Goal: Task Accomplishment & Management: Manage account settings

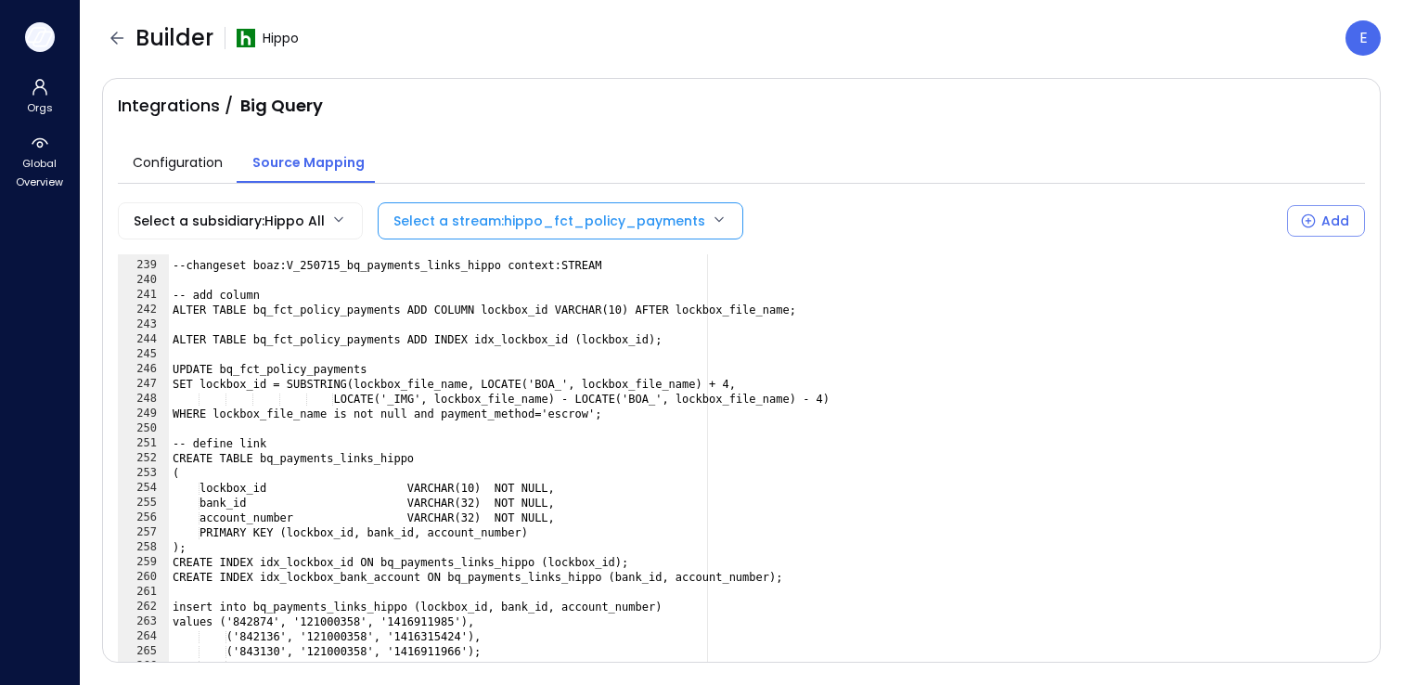
scroll to position [3529, 0]
click at [42, 29] on icon "button" at bounding box center [40, 37] width 28 height 20
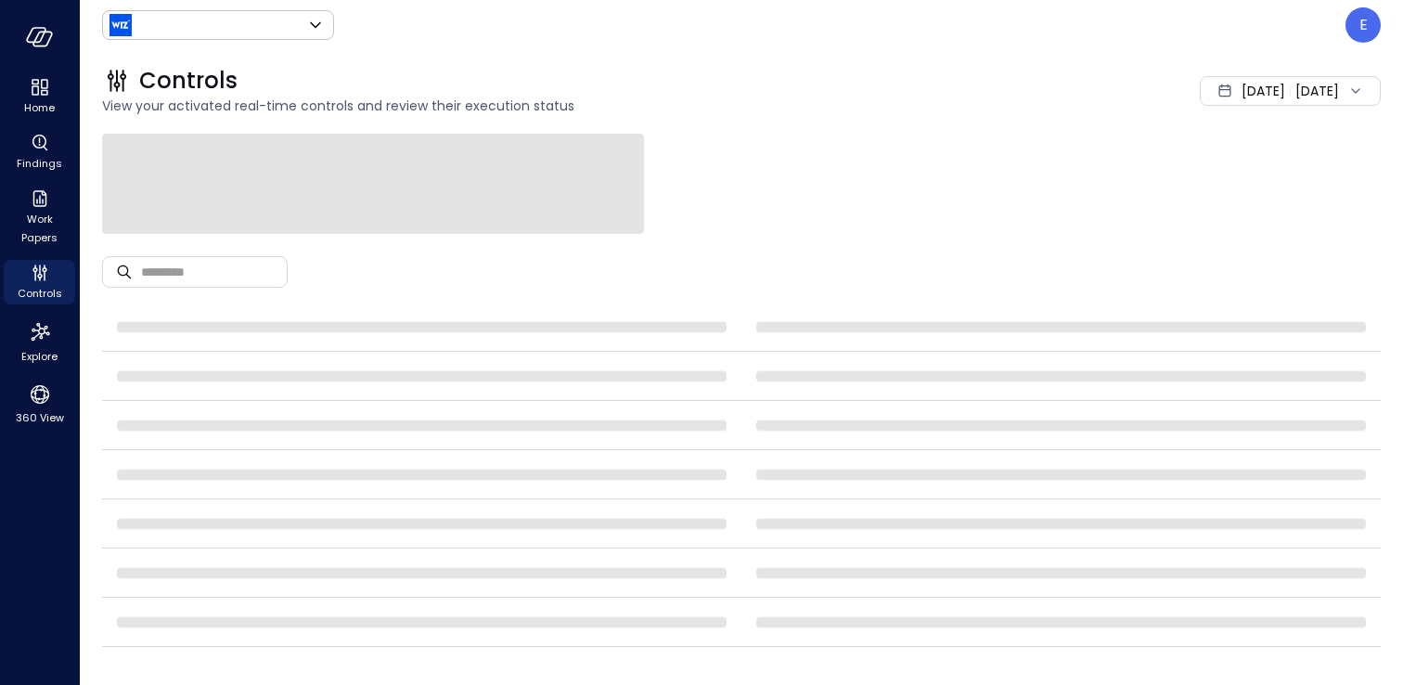
type input "******"
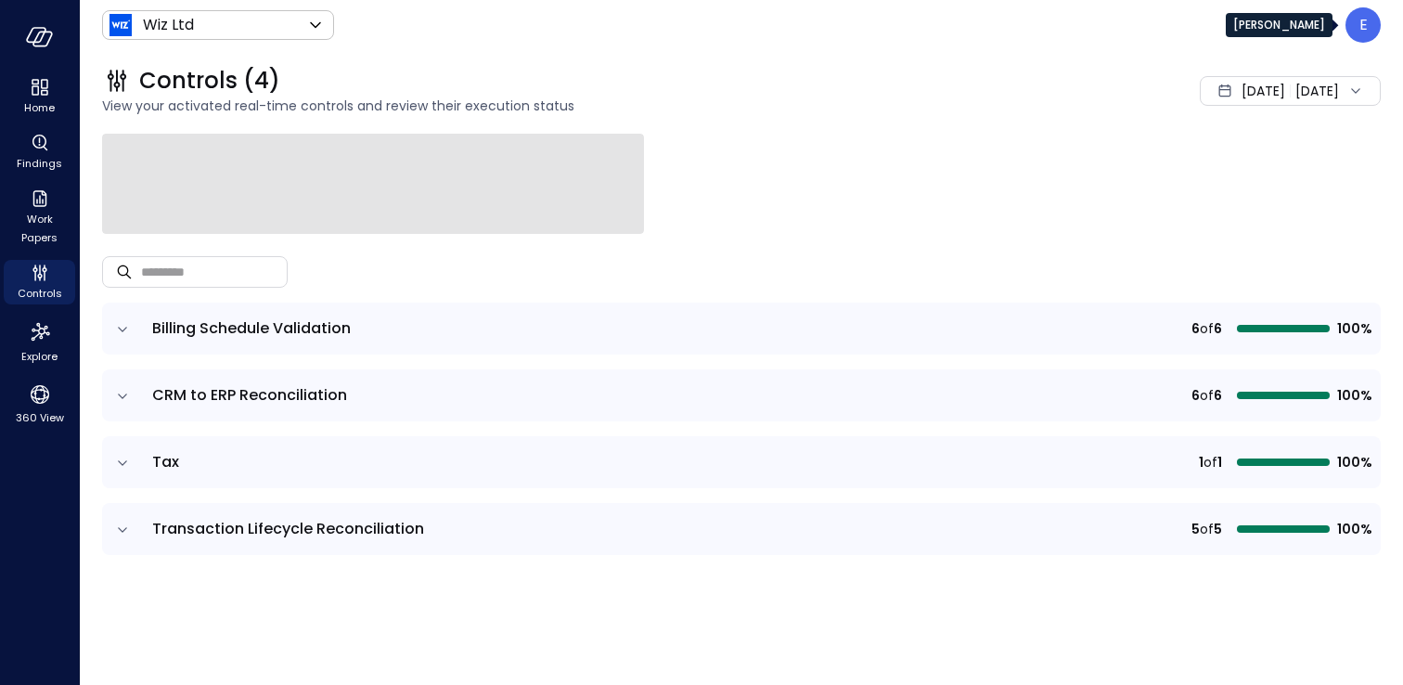
click at [1372, 25] on div "E" at bounding box center [1362, 24] width 35 height 35
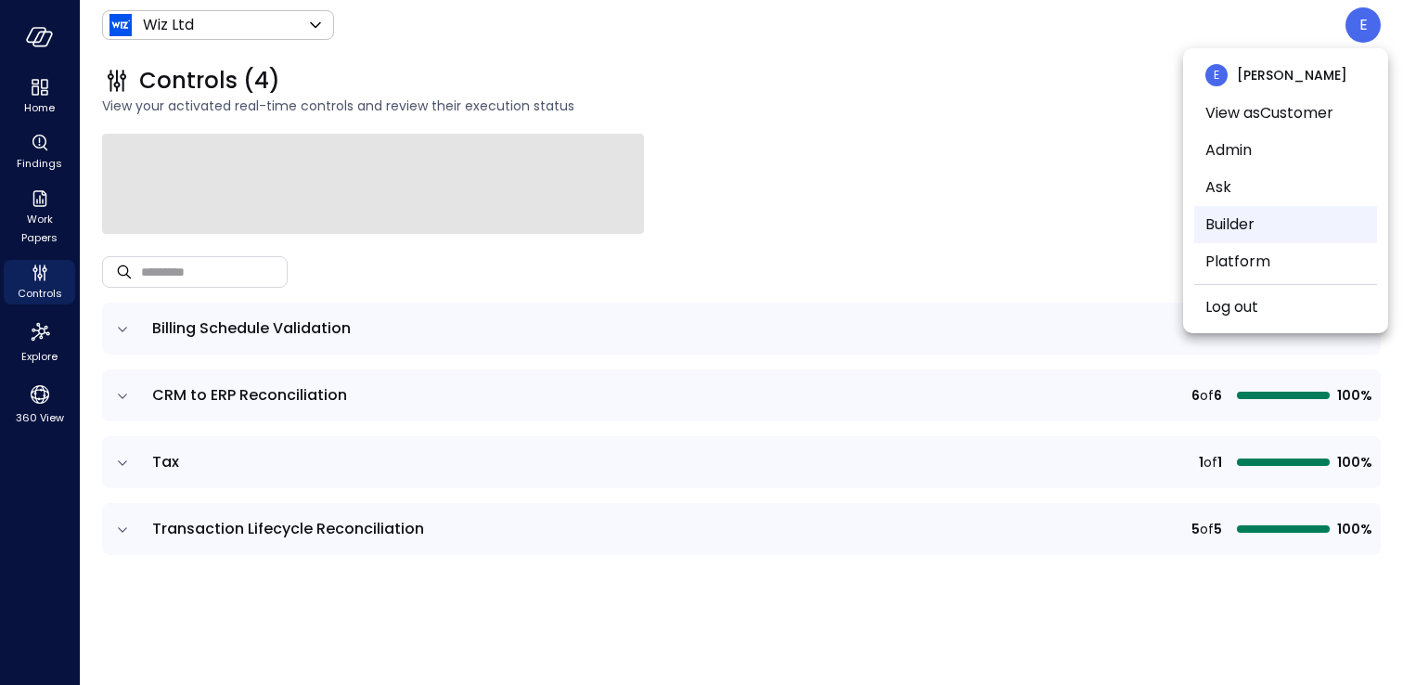
click at [1270, 231] on li "Builder" at bounding box center [1285, 224] width 183 height 37
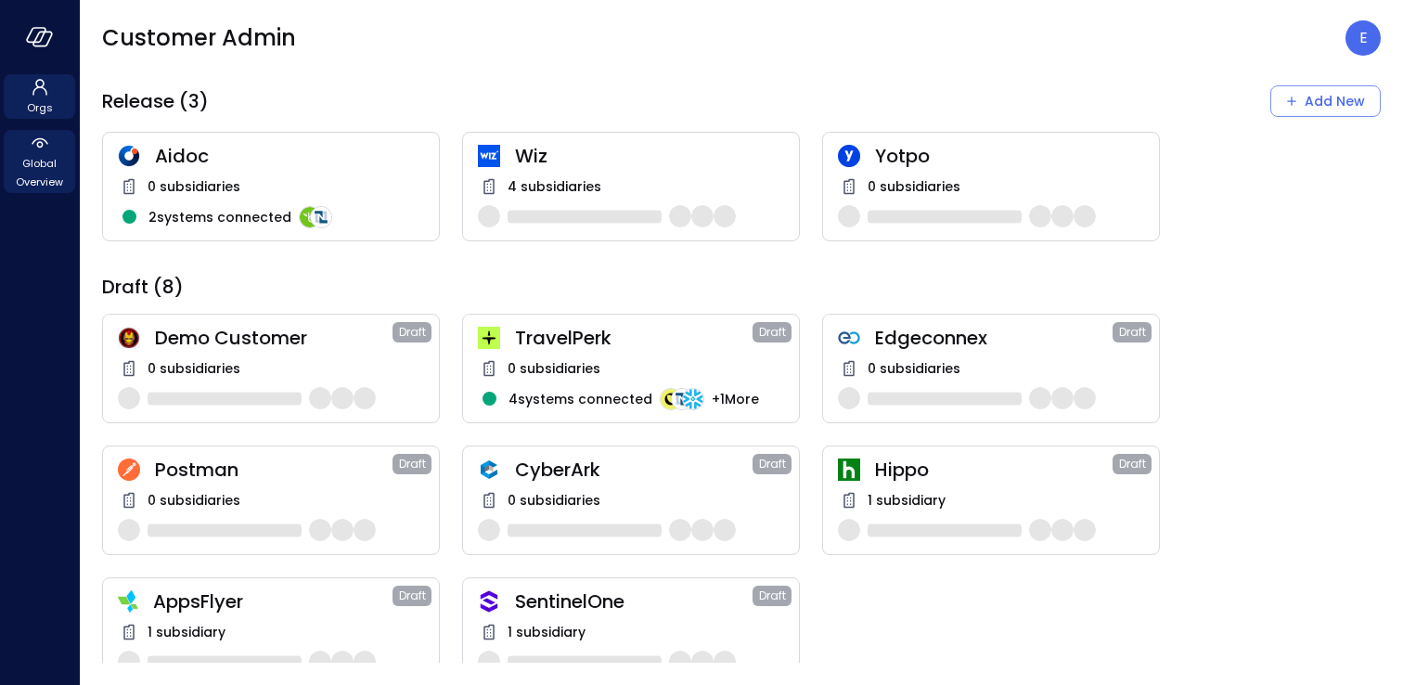
click at [53, 175] on span "Global Overview" at bounding box center [39, 172] width 57 height 37
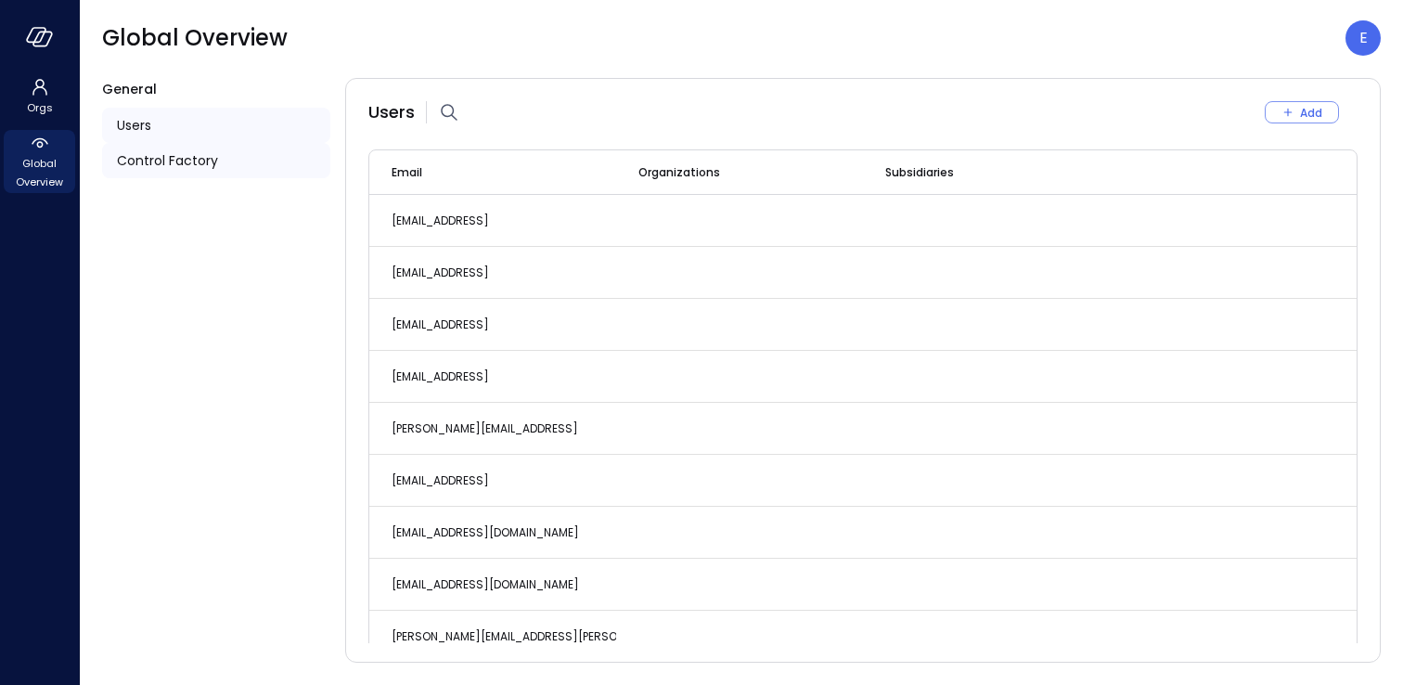
click at [191, 158] on span "Control Factory" at bounding box center [167, 160] width 101 height 20
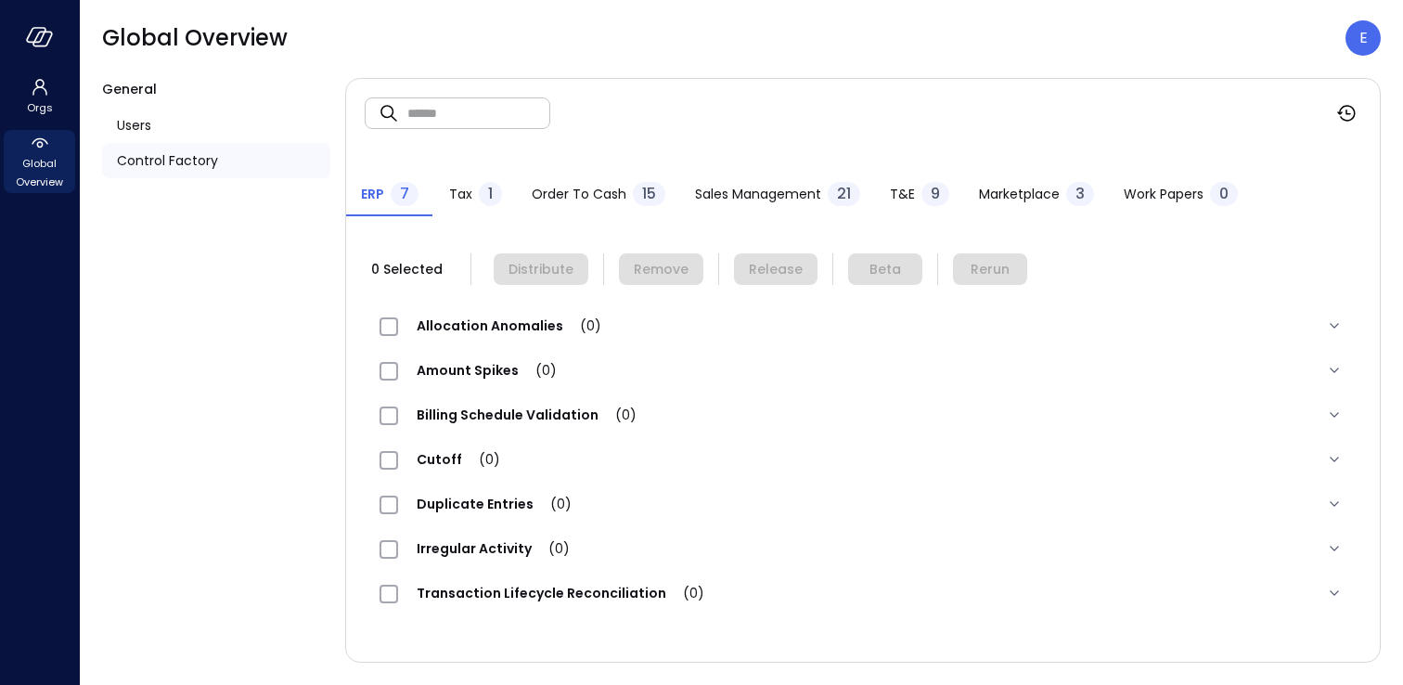
click at [1156, 182] on div "Work Papers 0" at bounding box center [1181, 196] width 114 height 28
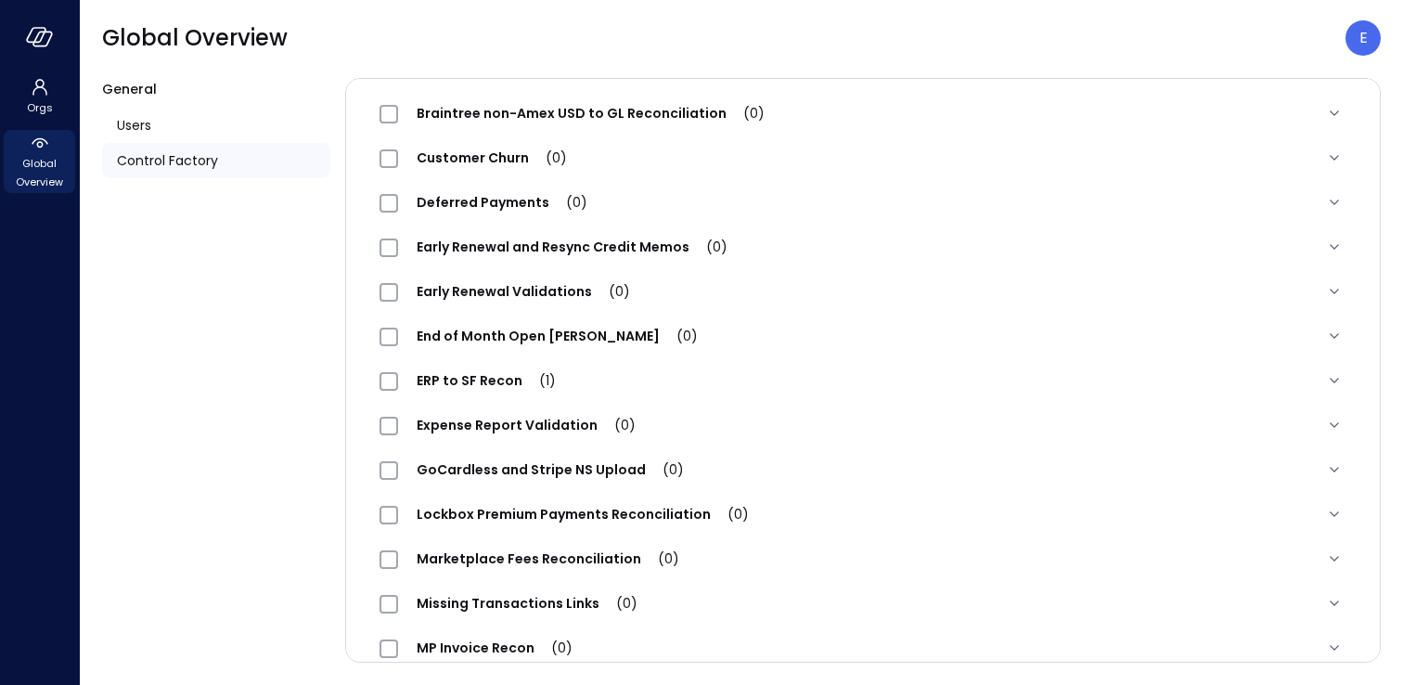
scroll to position [483, 0]
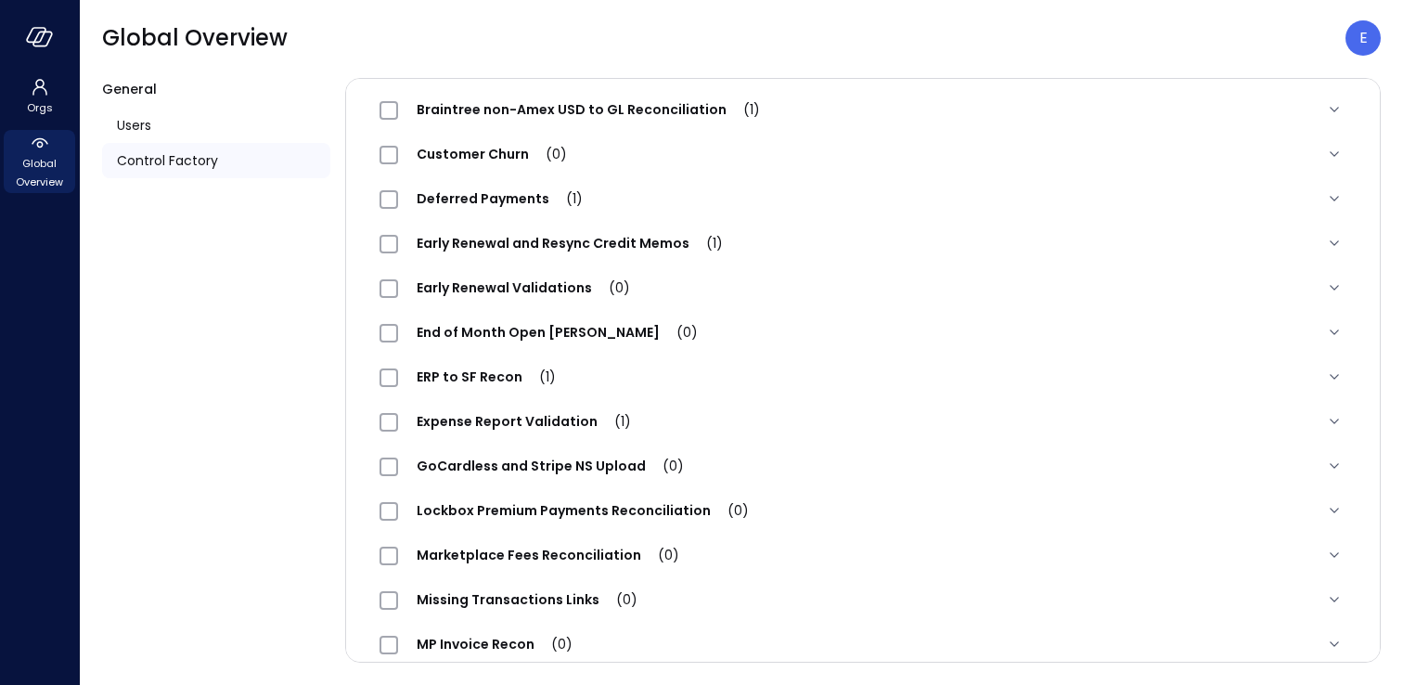
click at [552, 506] on span "Lockbox Premium Payments Reconciliation (0)" at bounding box center [582, 510] width 369 height 19
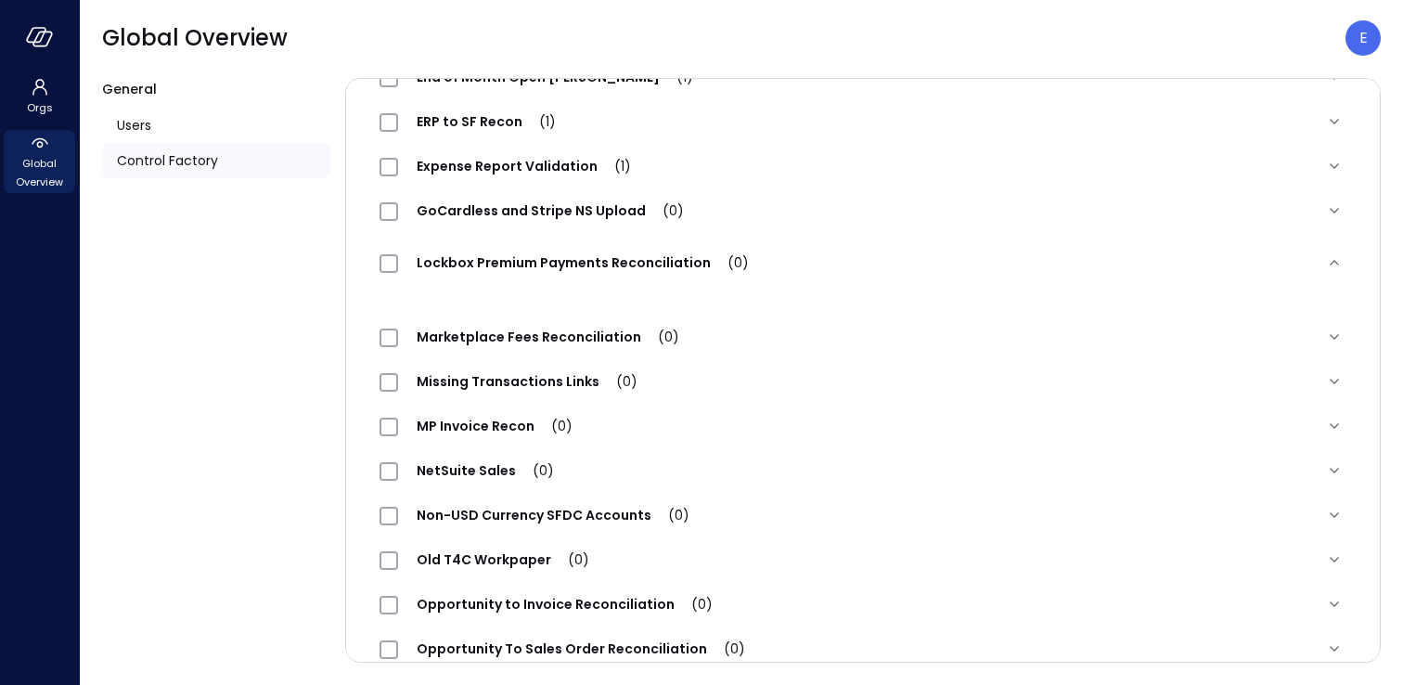
scroll to position [742, 0]
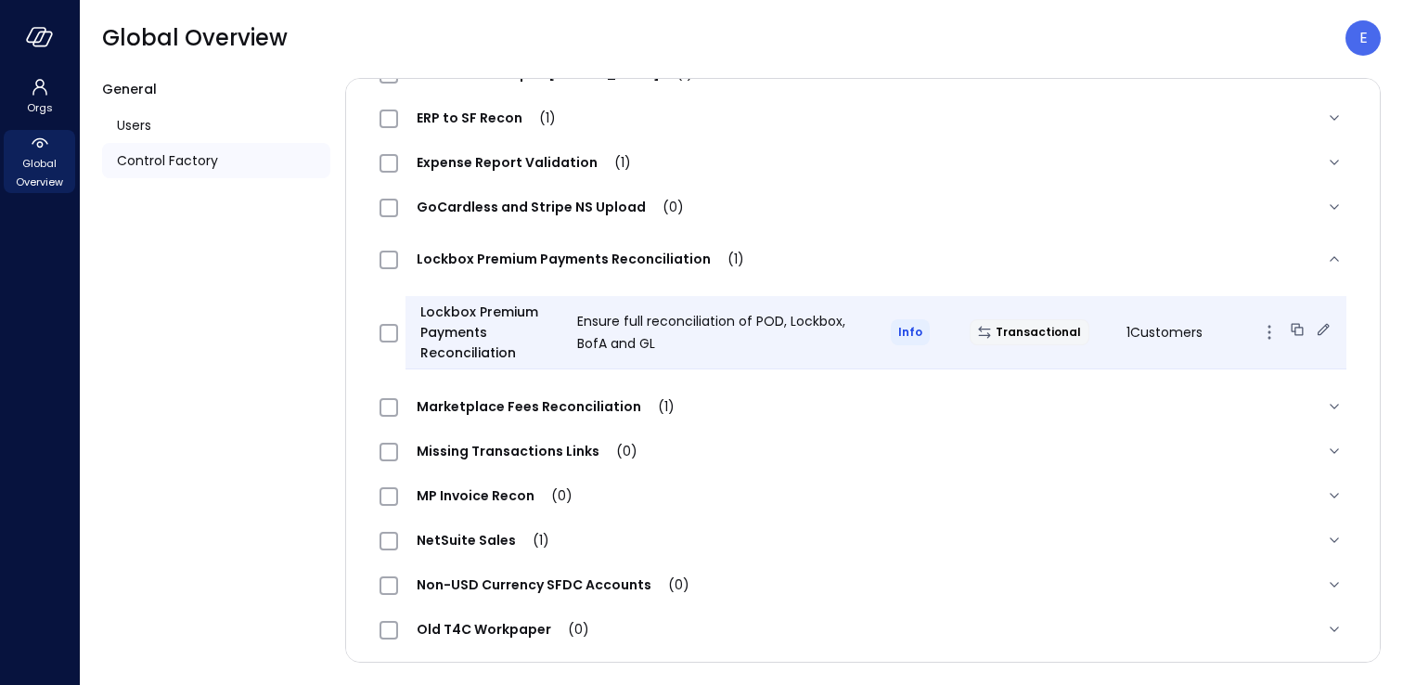
click at [1326, 334] on icon at bounding box center [1323, 329] width 19 height 19
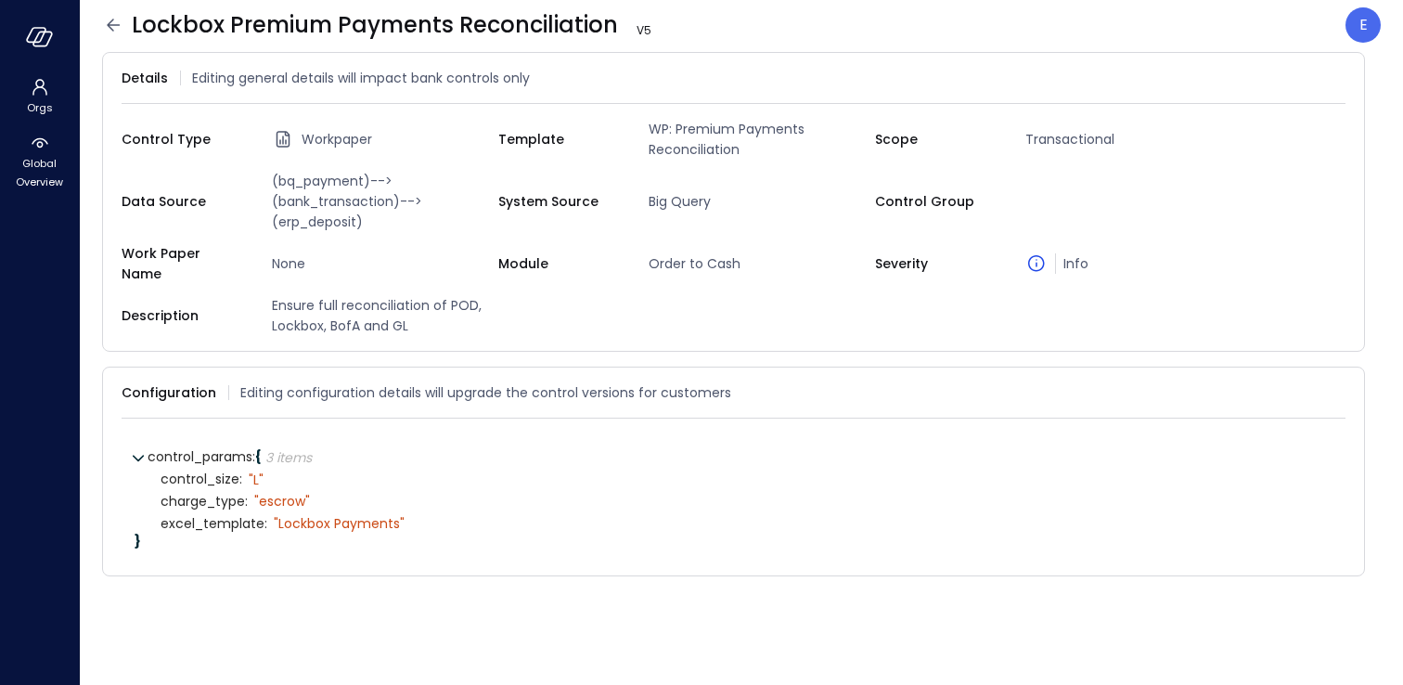
click at [111, 21] on icon at bounding box center [113, 25] width 13 height 12
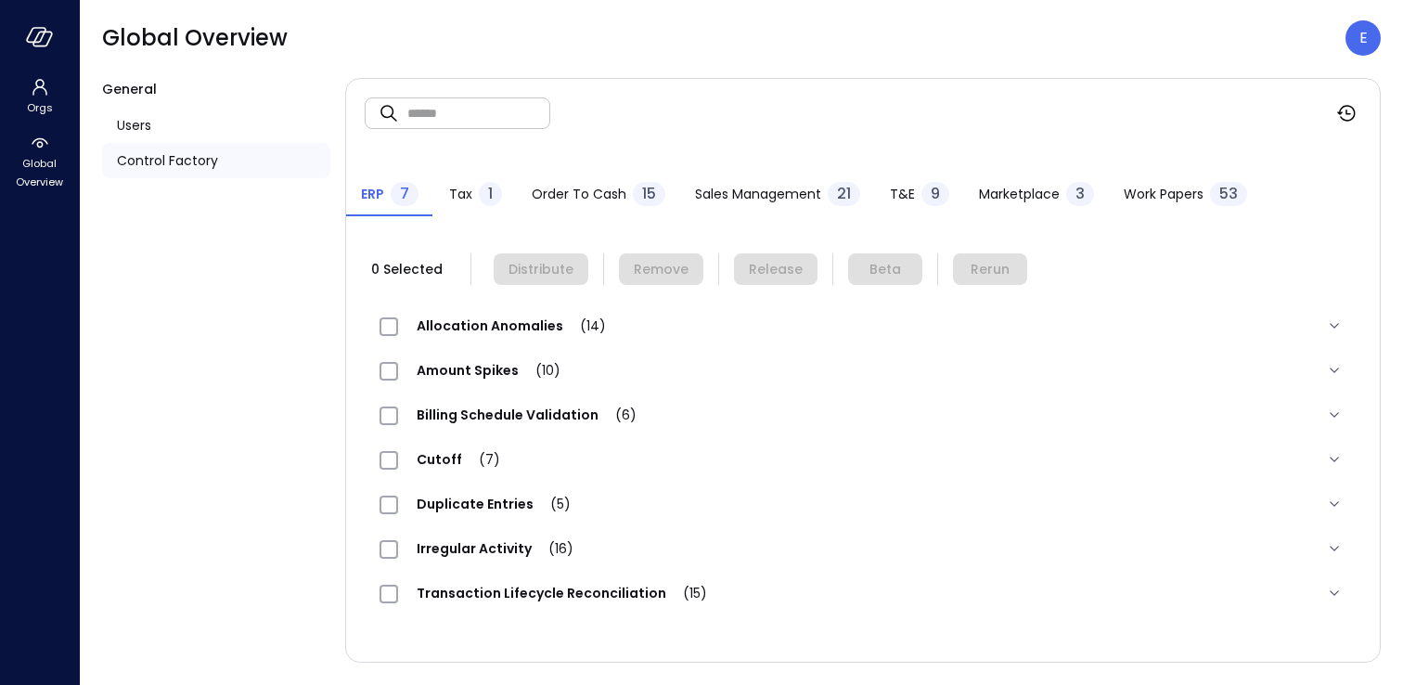
click at [1174, 195] on span "Work Papers" at bounding box center [1164, 194] width 80 height 20
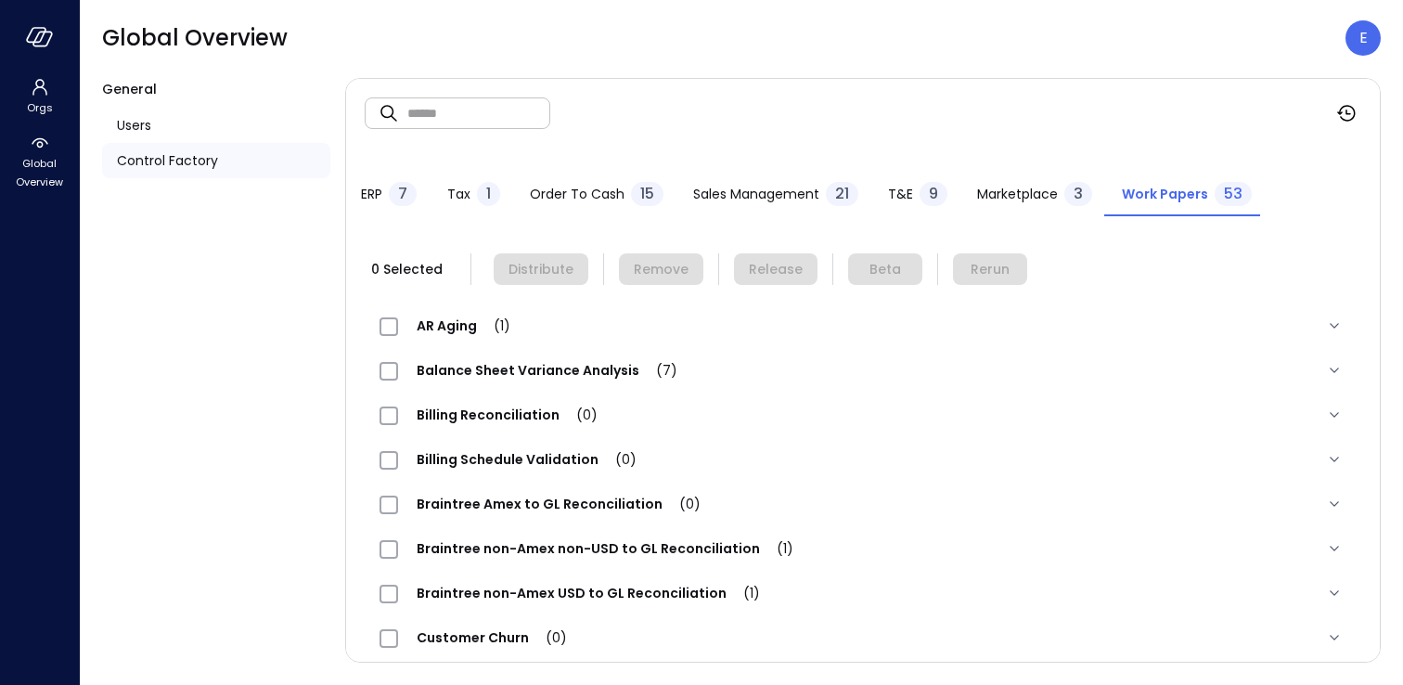
click at [1155, 201] on span "Work Papers" at bounding box center [1165, 194] width 86 height 20
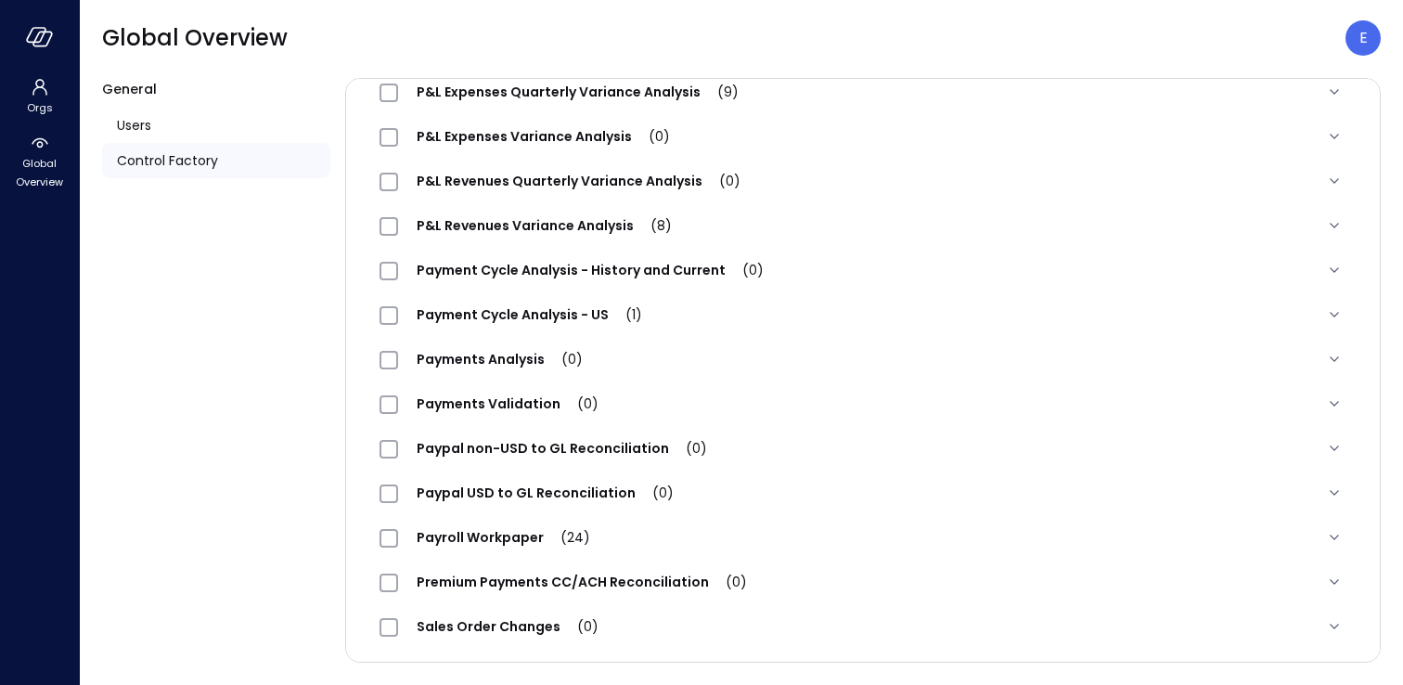
scroll to position [1440, 0]
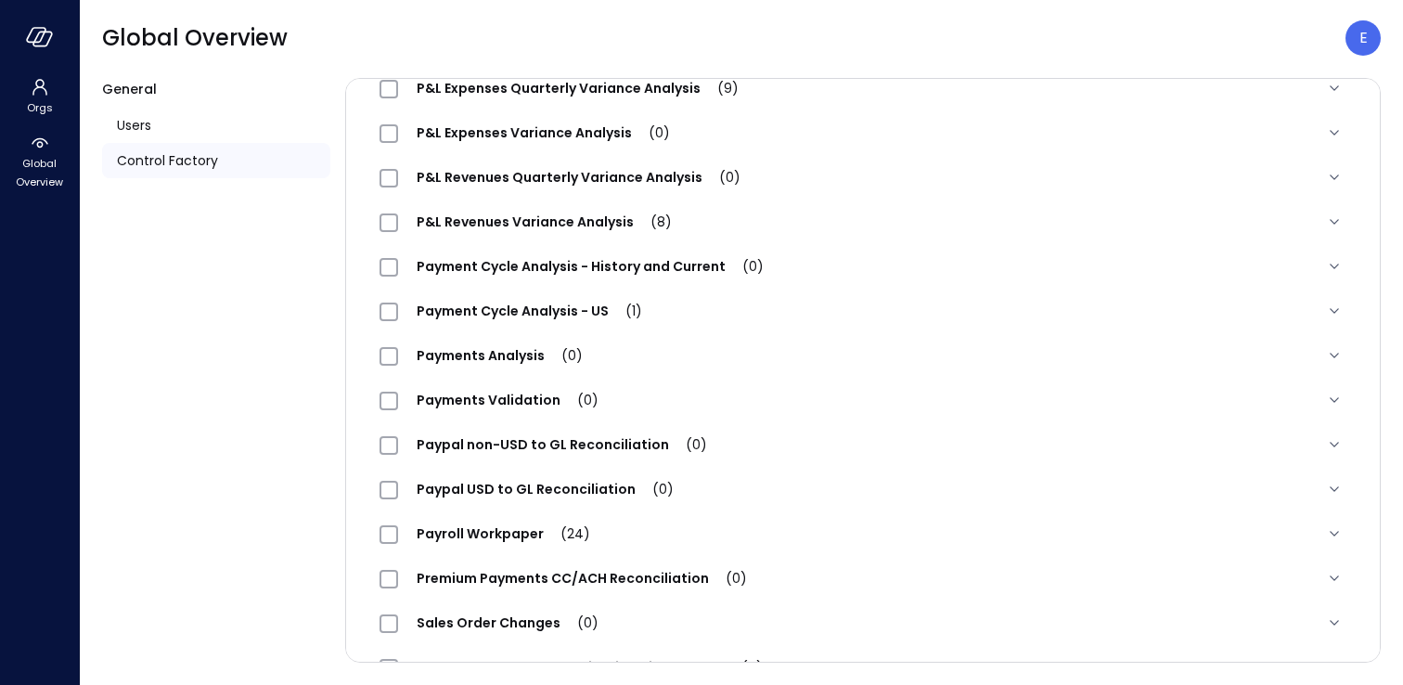
click at [591, 587] on span "Premium Payments CC/ACH Reconciliation (0)" at bounding box center [581, 578] width 367 height 19
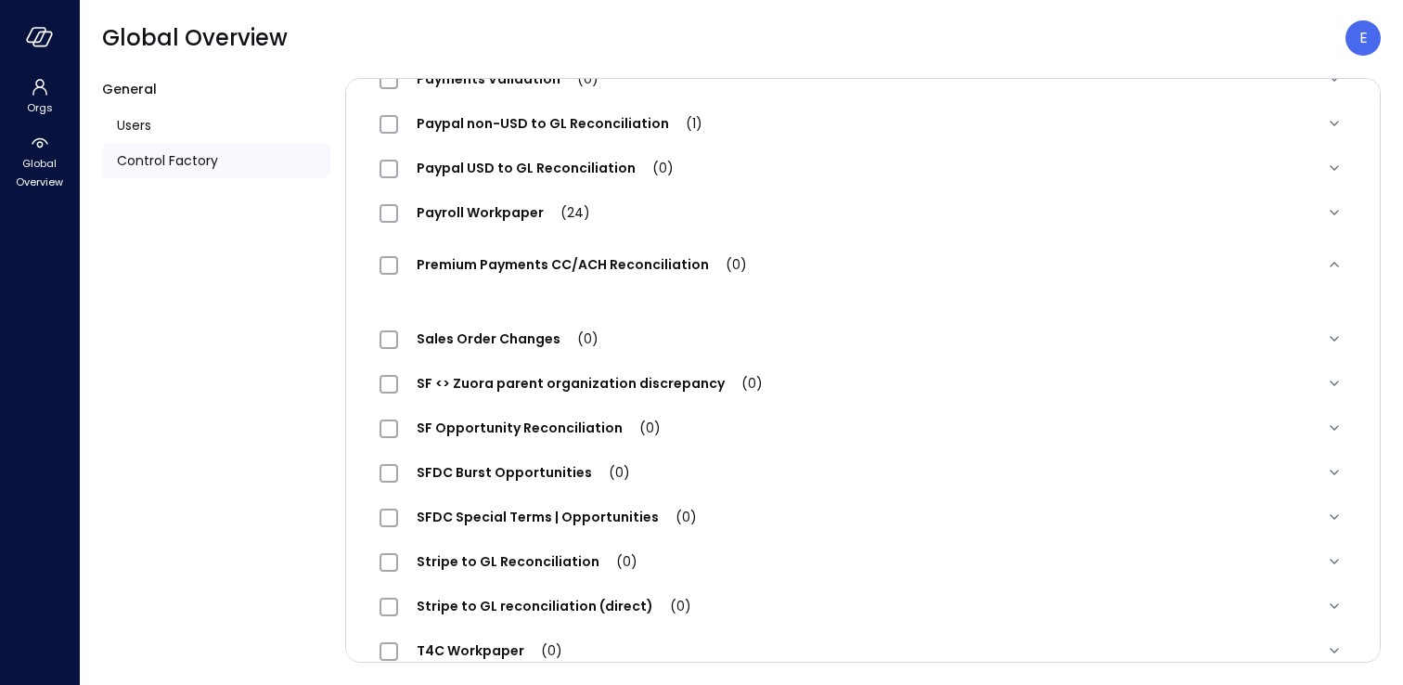
scroll to position [1765, 0]
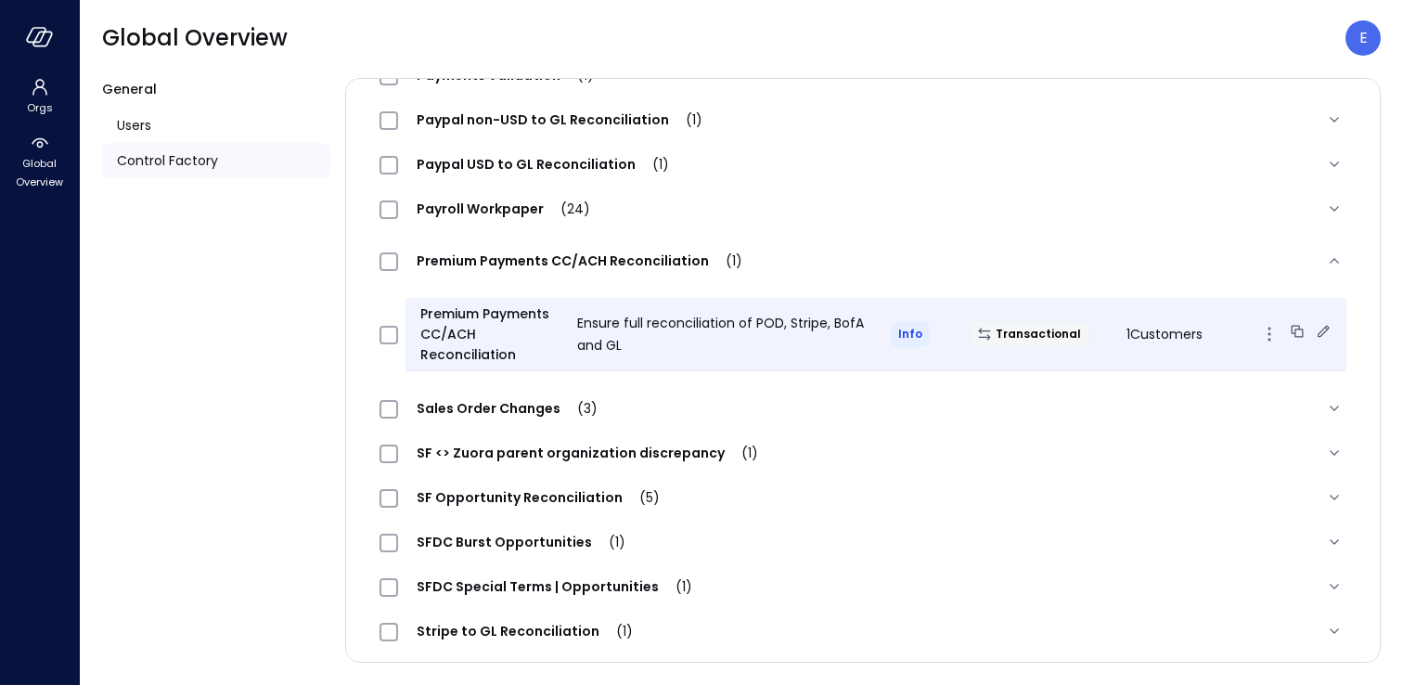
click at [1323, 330] on icon at bounding box center [1323, 331] width 19 height 19
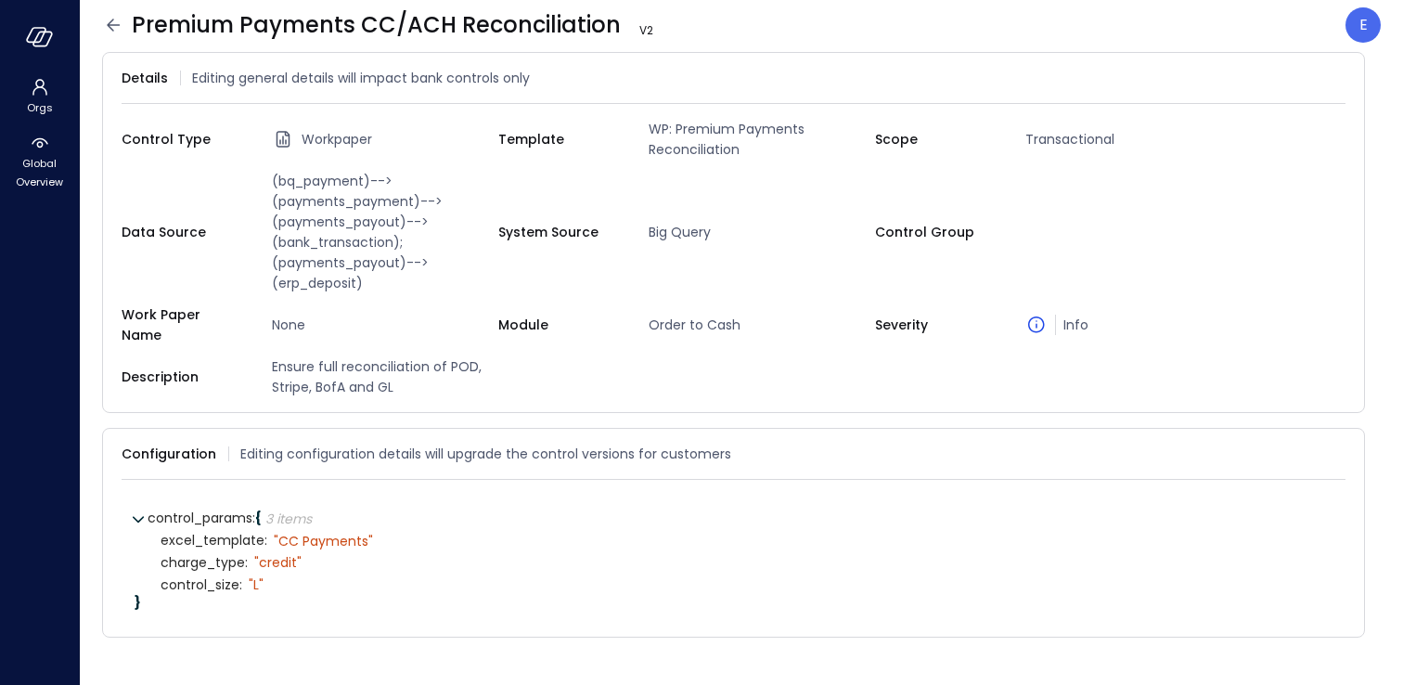
click at [115, 23] on icon at bounding box center [113, 25] width 22 height 22
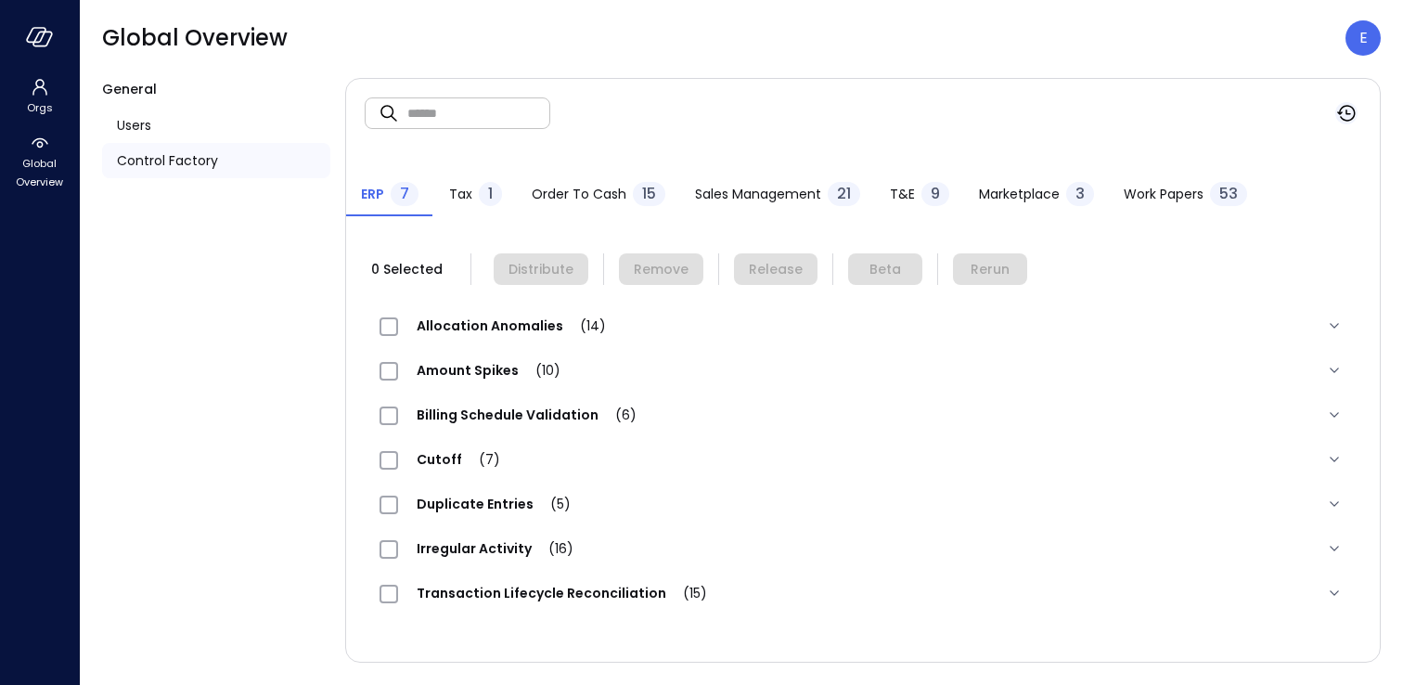
click at [1350, 110] on icon "button" at bounding box center [1346, 113] width 22 height 22
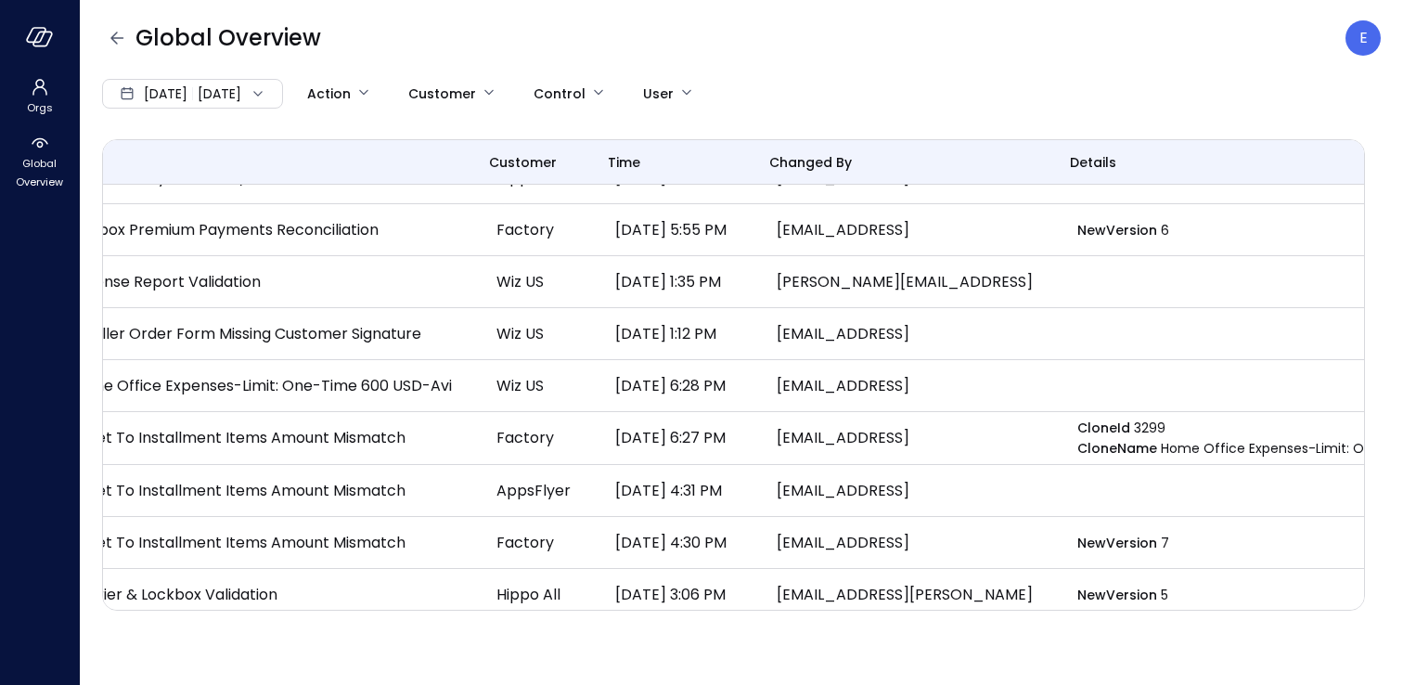
scroll to position [0, 219]
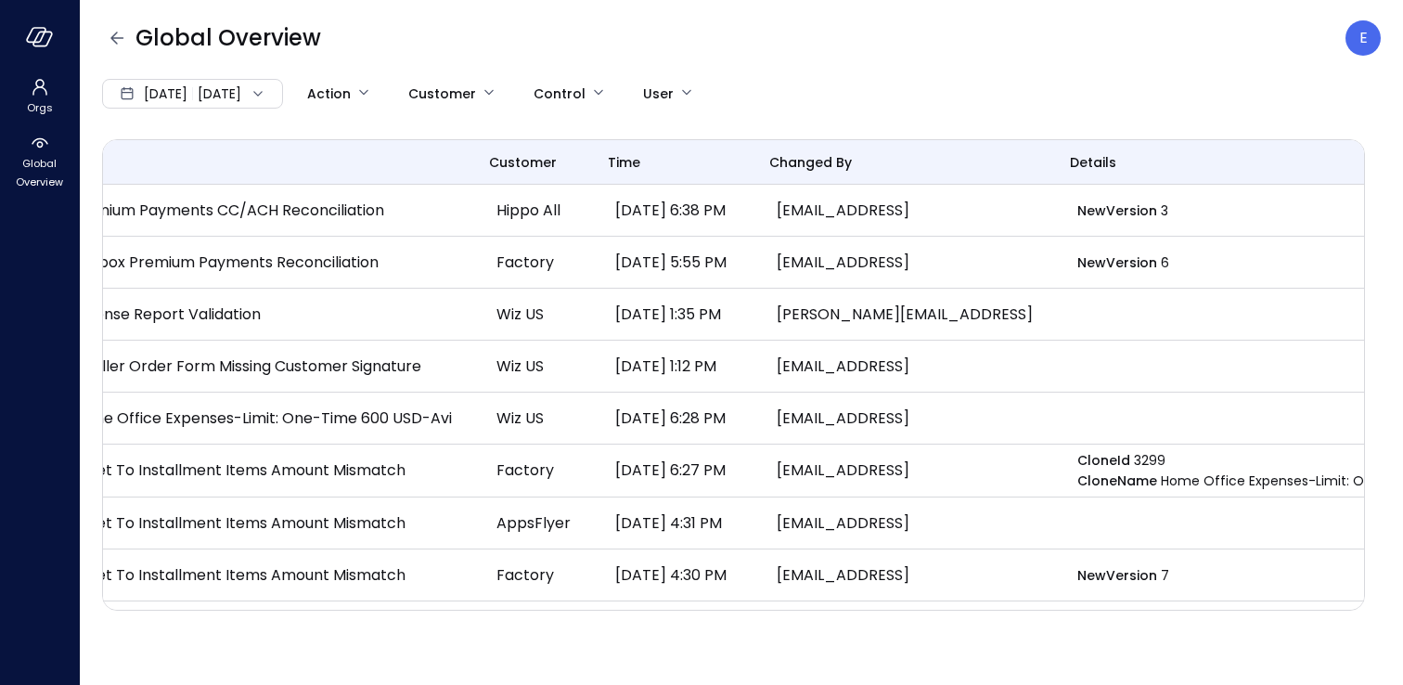
click at [852, 161] on span "changed by" at bounding box center [810, 162] width 83 height 20
click at [716, 87] on body "Orgs Global Overview Global Overview E Aug 1, 2025 Aug 16, 2025 Action Customer…" at bounding box center [701, 342] width 1403 height 685
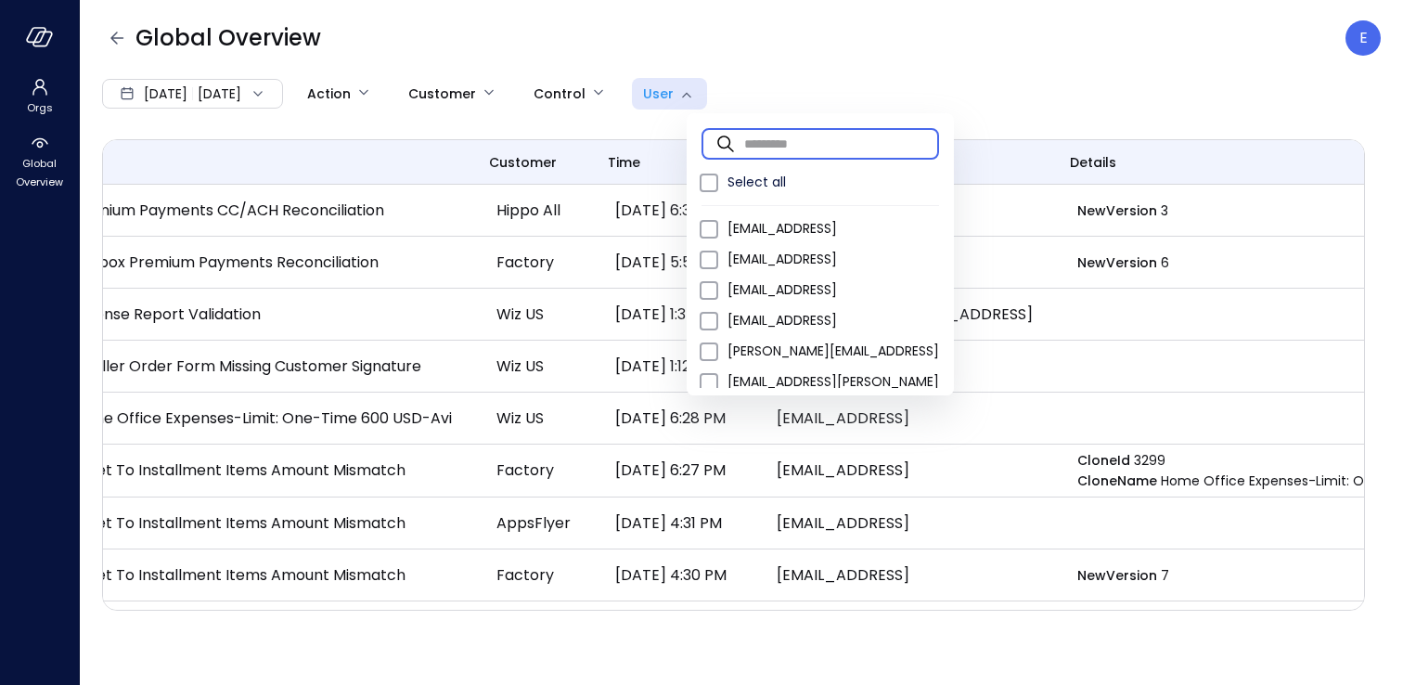
click at [764, 143] on input "text" at bounding box center [841, 143] width 195 height 49
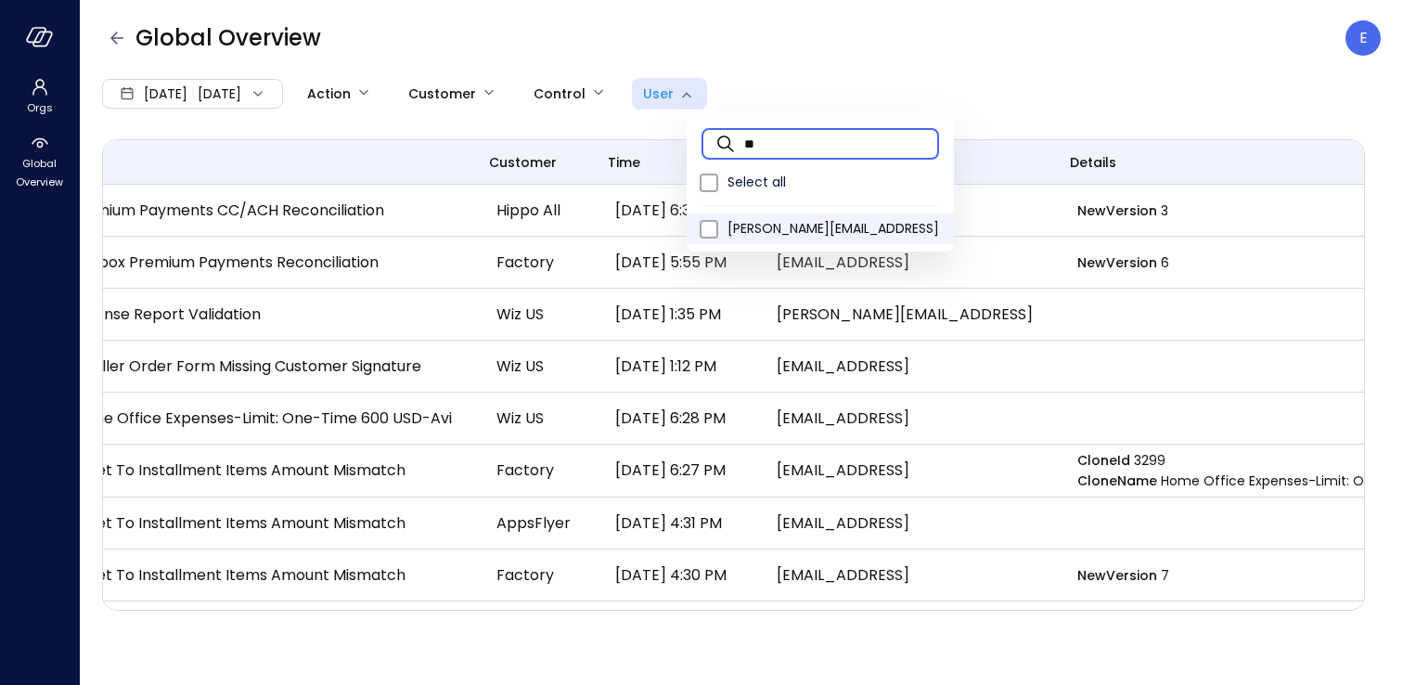
type input "**"
click at [776, 231] on span "eleanor.yehudai@safebooks.ai" at bounding box center [833, 228] width 212 height 19
type input "**"
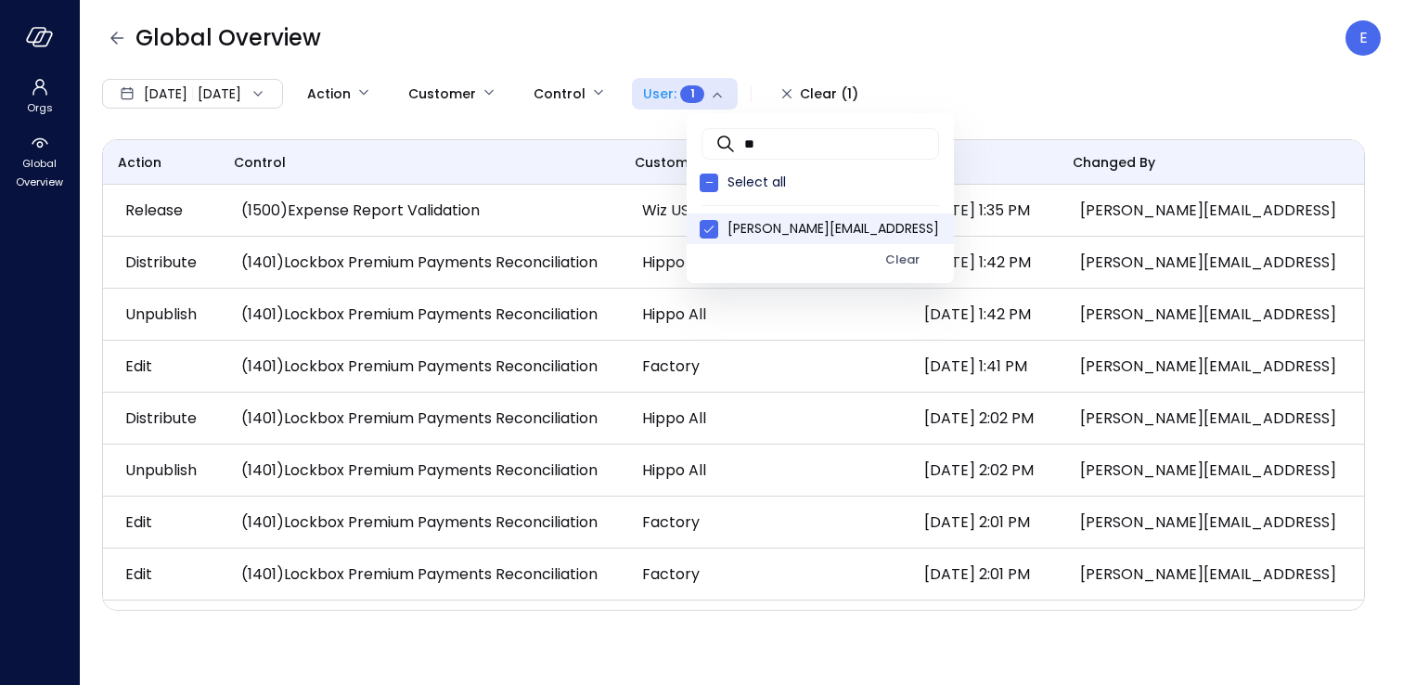
click at [555, 39] on div at bounding box center [701, 342] width 1403 height 685
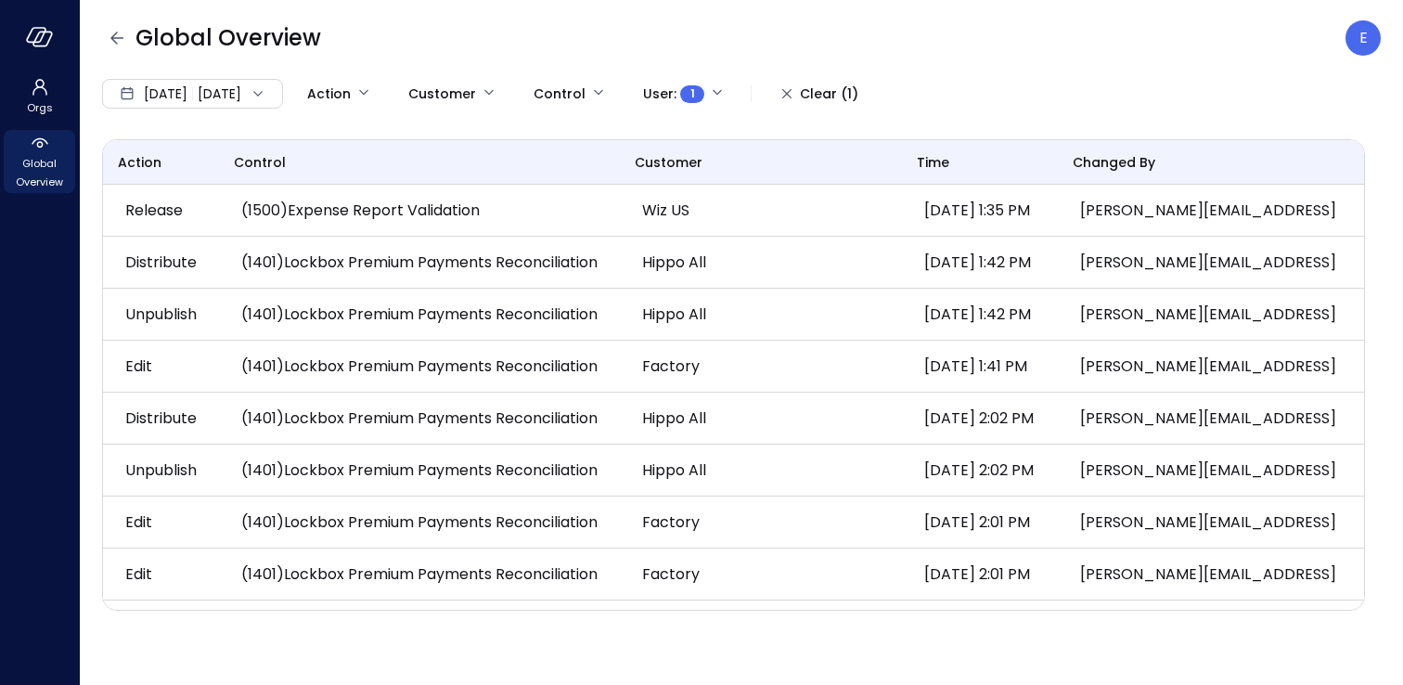
click at [45, 178] on span "Global Overview" at bounding box center [39, 172] width 57 height 37
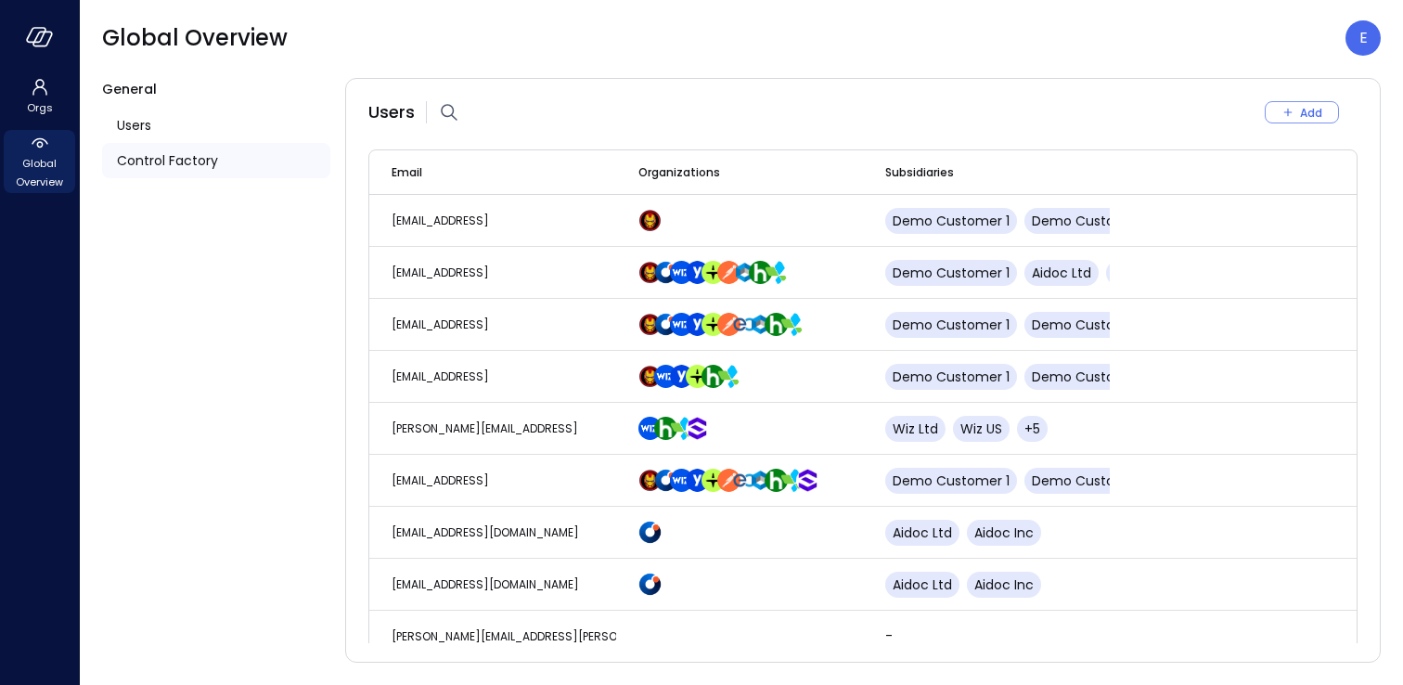
click at [186, 156] on span "Control Factory" at bounding box center [167, 160] width 101 height 20
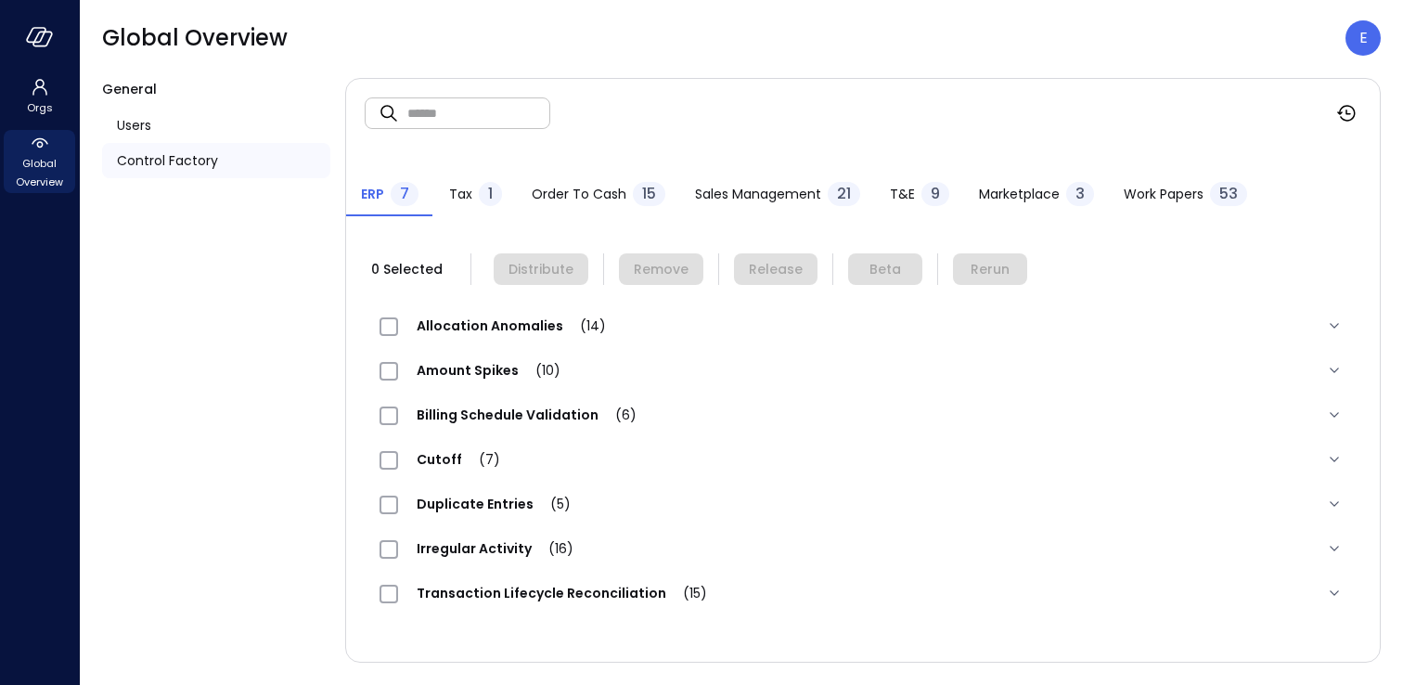
click at [1165, 198] on span "Work Papers" at bounding box center [1164, 194] width 80 height 20
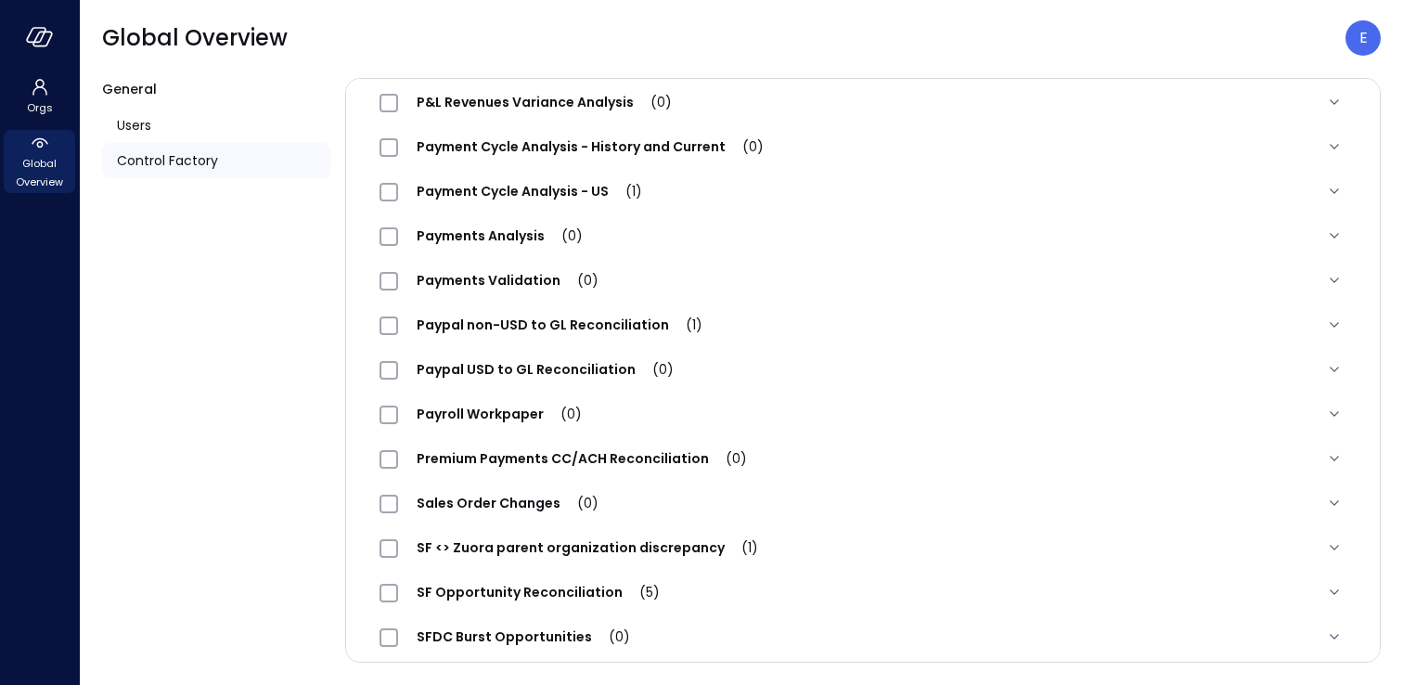
scroll to position [1565, 0]
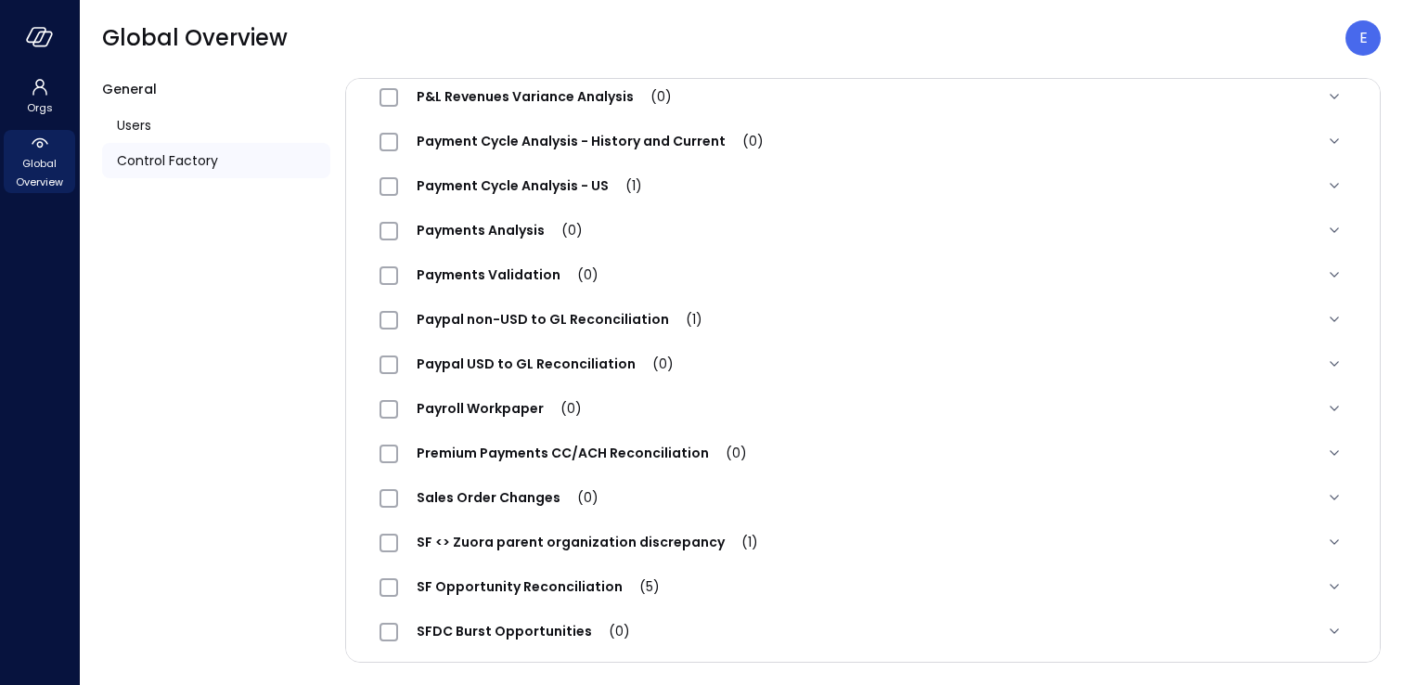
click at [570, 444] on span "Premium Payments CC/ACH Reconciliation (0)" at bounding box center [581, 452] width 367 height 19
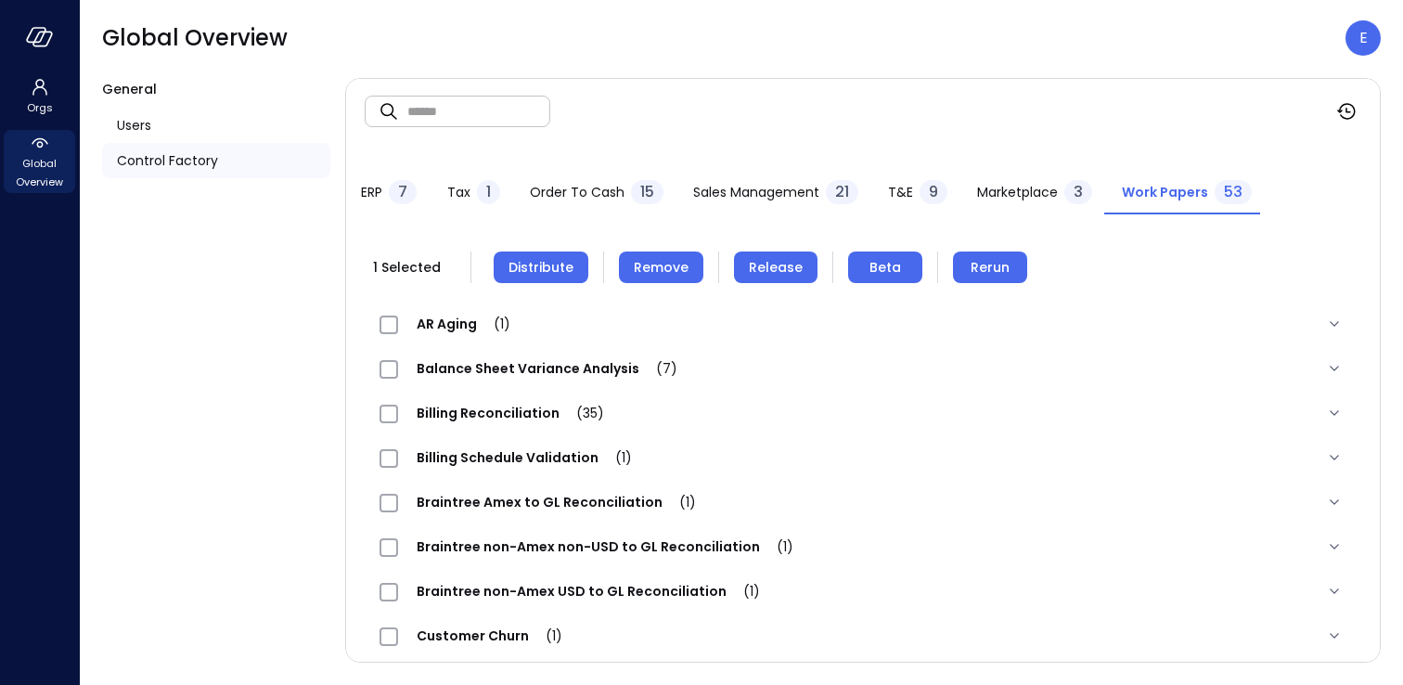
scroll to position [0, 0]
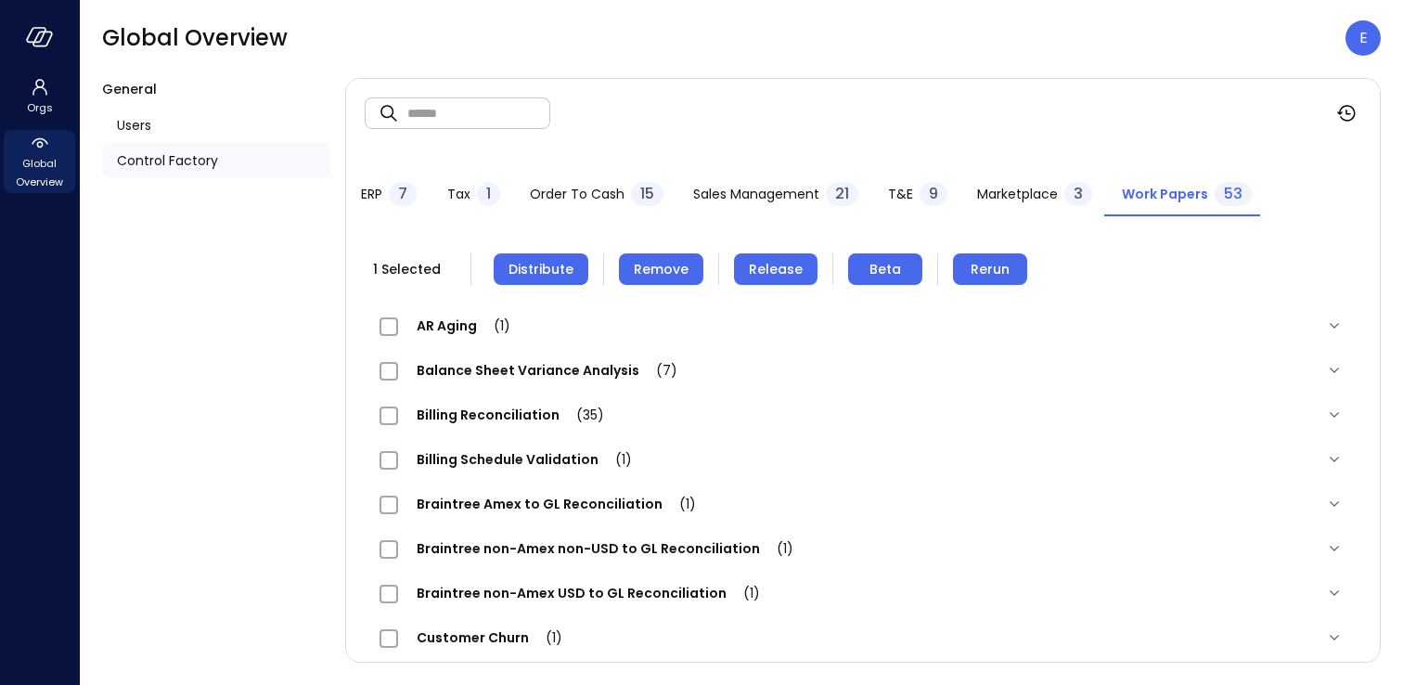
click at [549, 276] on span "Distribute" at bounding box center [540, 269] width 65 height 20
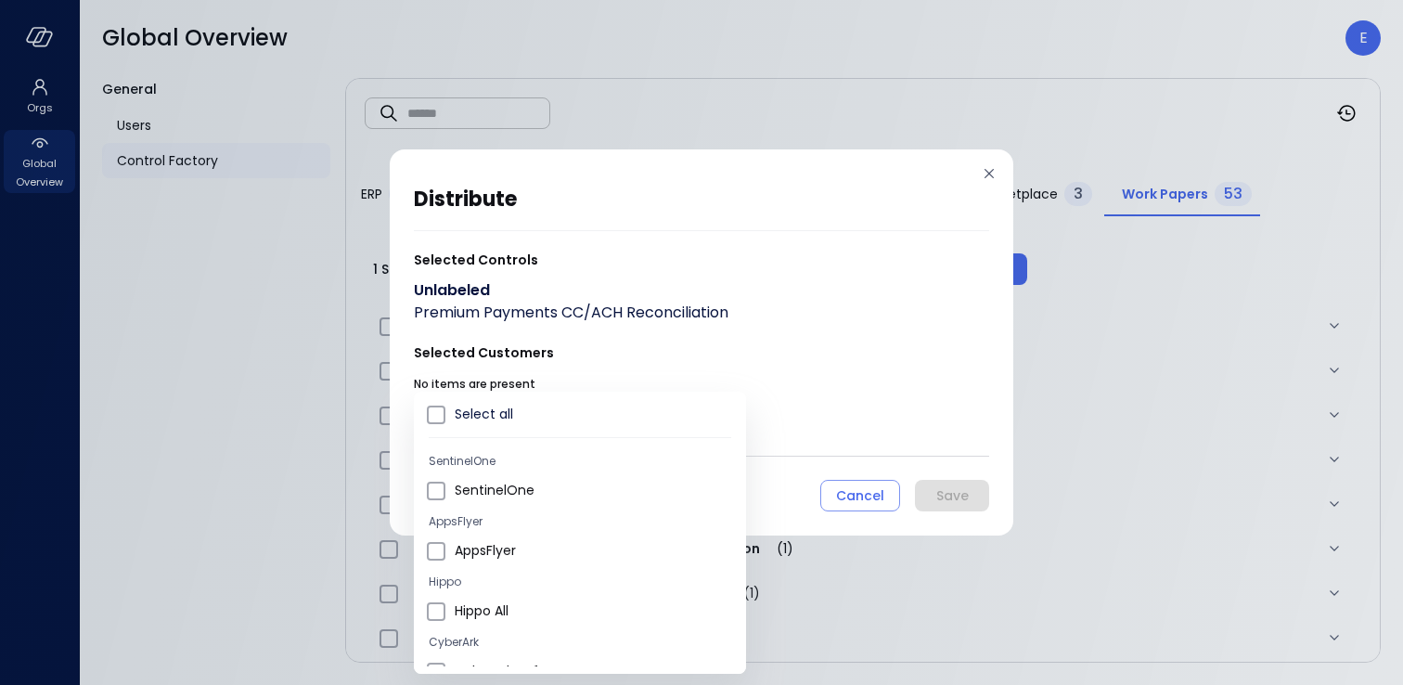
click at [546, 418] on body "Orgs Global Overview Global Overview E General Users Control Factory ​ ​ ERP 7 …" at bounding box center [701, 342] width 1403 height 685
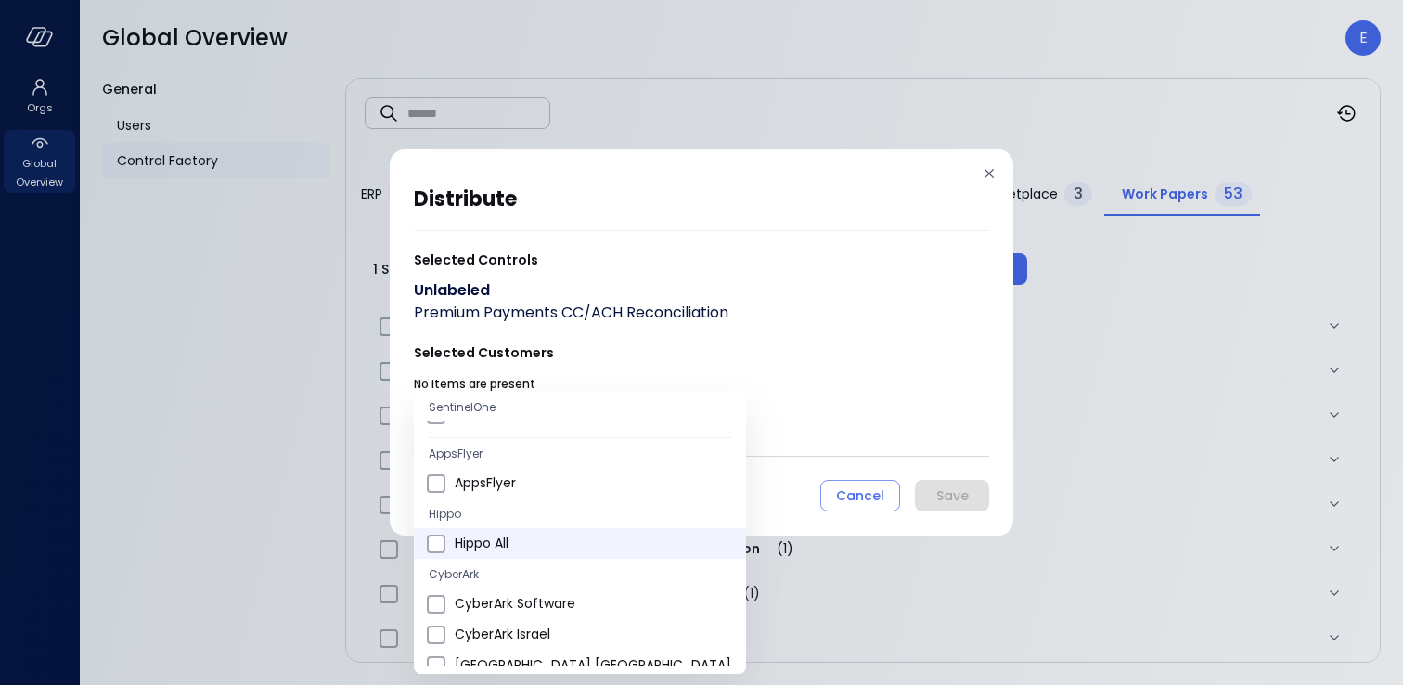
click at [529, 539] on span "Hippo All" at bounding box center [593, 542] width 276 height 19
type input "**********"
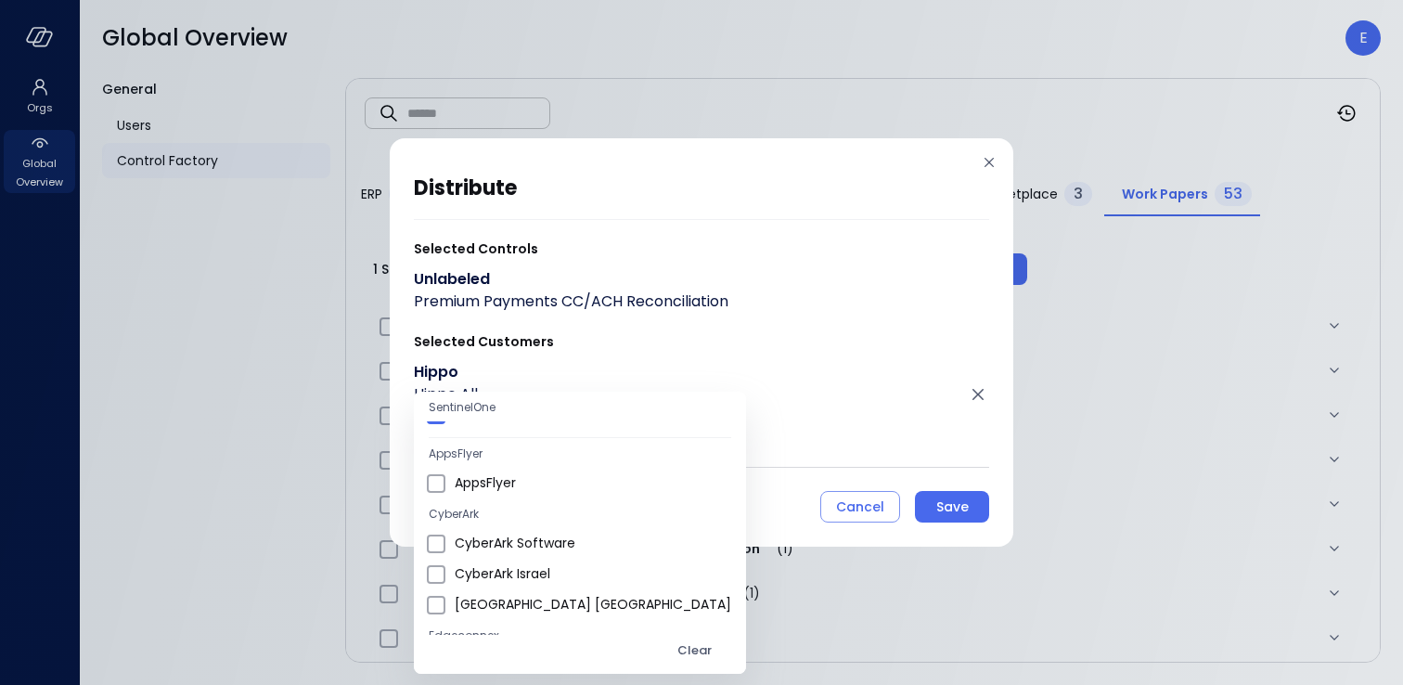
click at [954, 512] on div at bounding box center [701, 342] width 1403 height 685
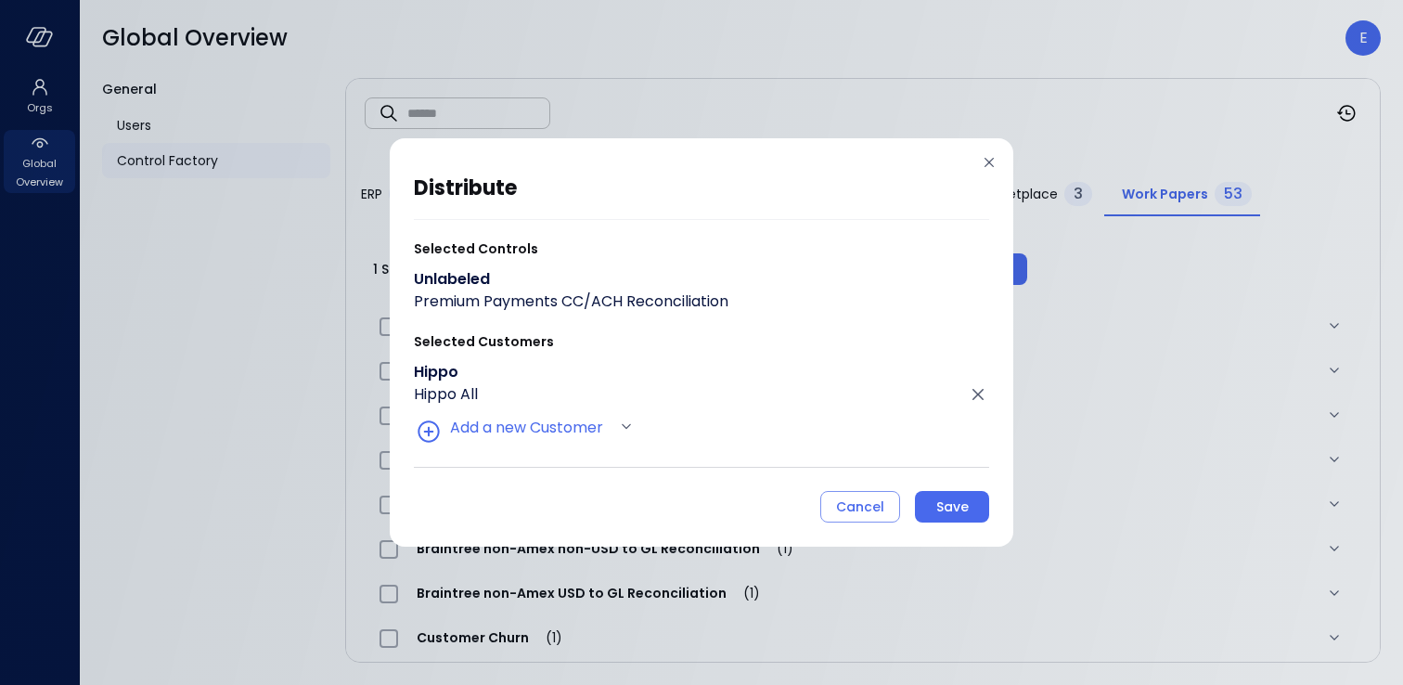
click at [954, 512] on div "Save" at bounding box center [952, 506] width 32 height 23
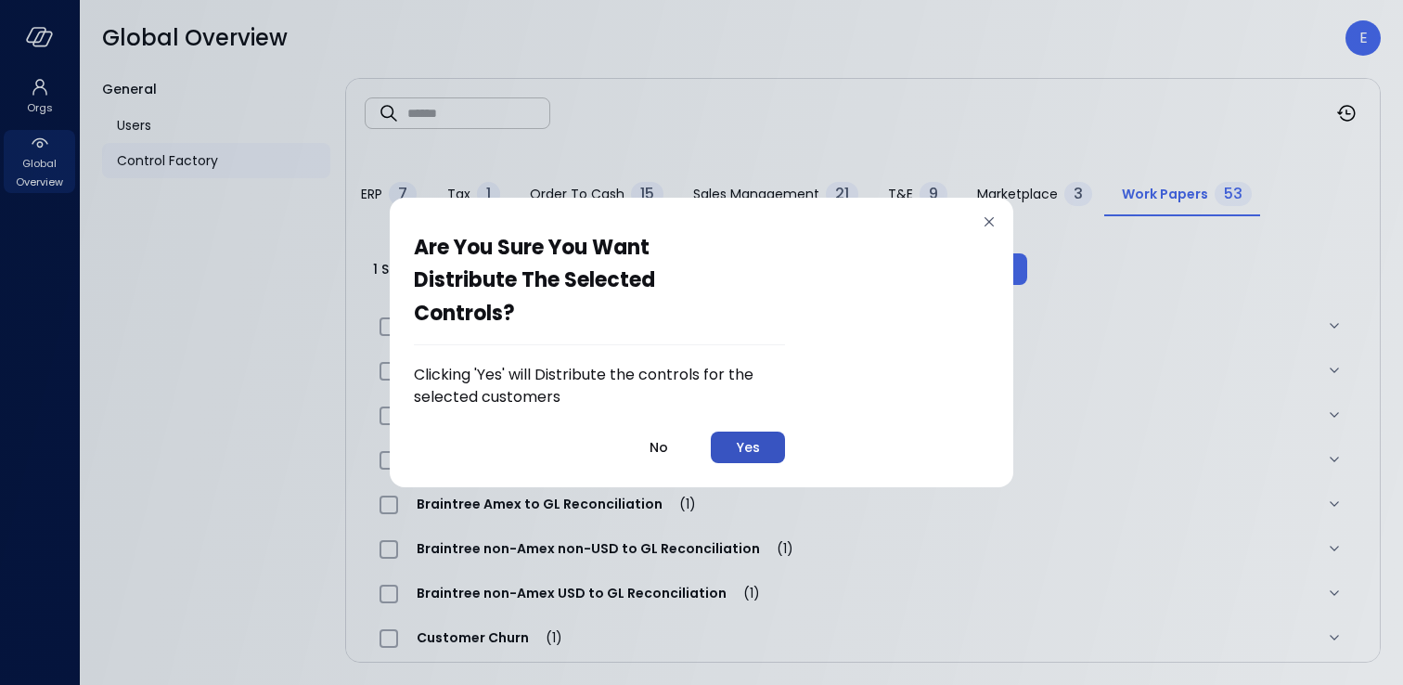
click at [752, 459] on button "Yes" at bounding box center [748, 447] width 74 height 32
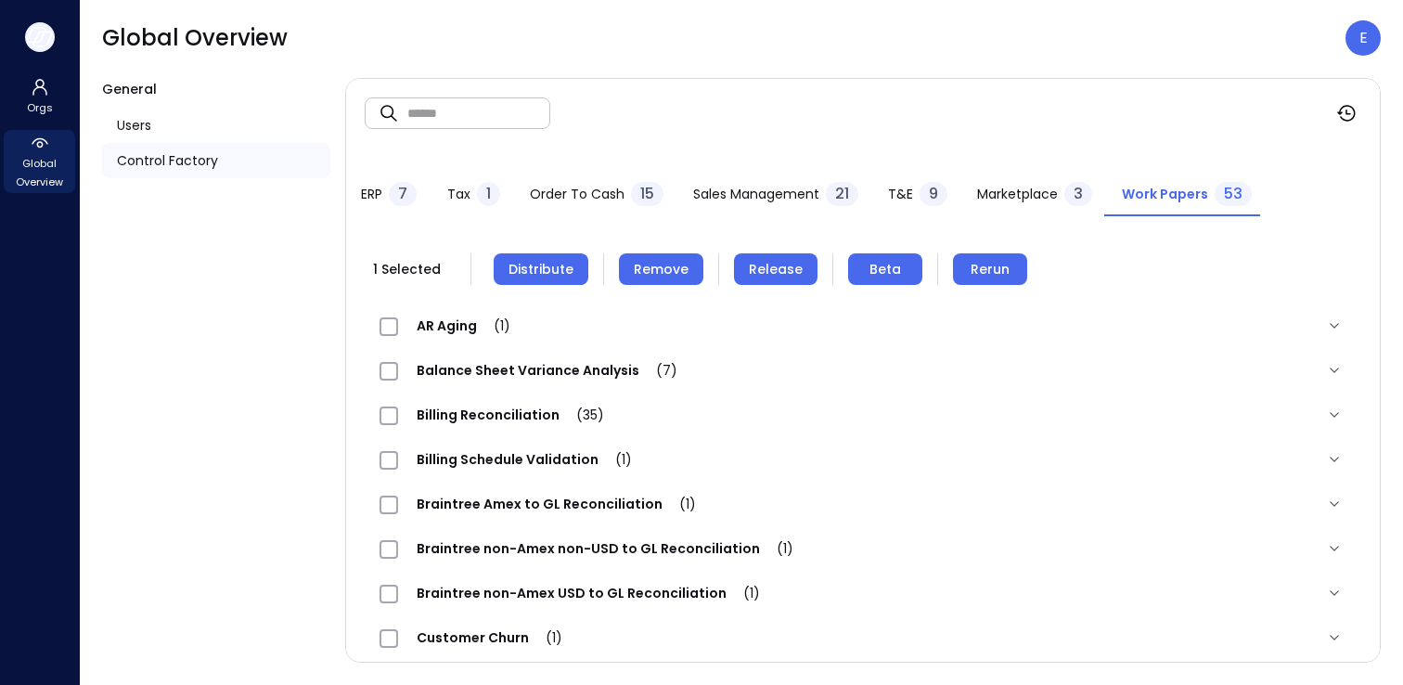
click at [40, 45] on icon "button" at bounding box center [42, 39] width 19 height 14
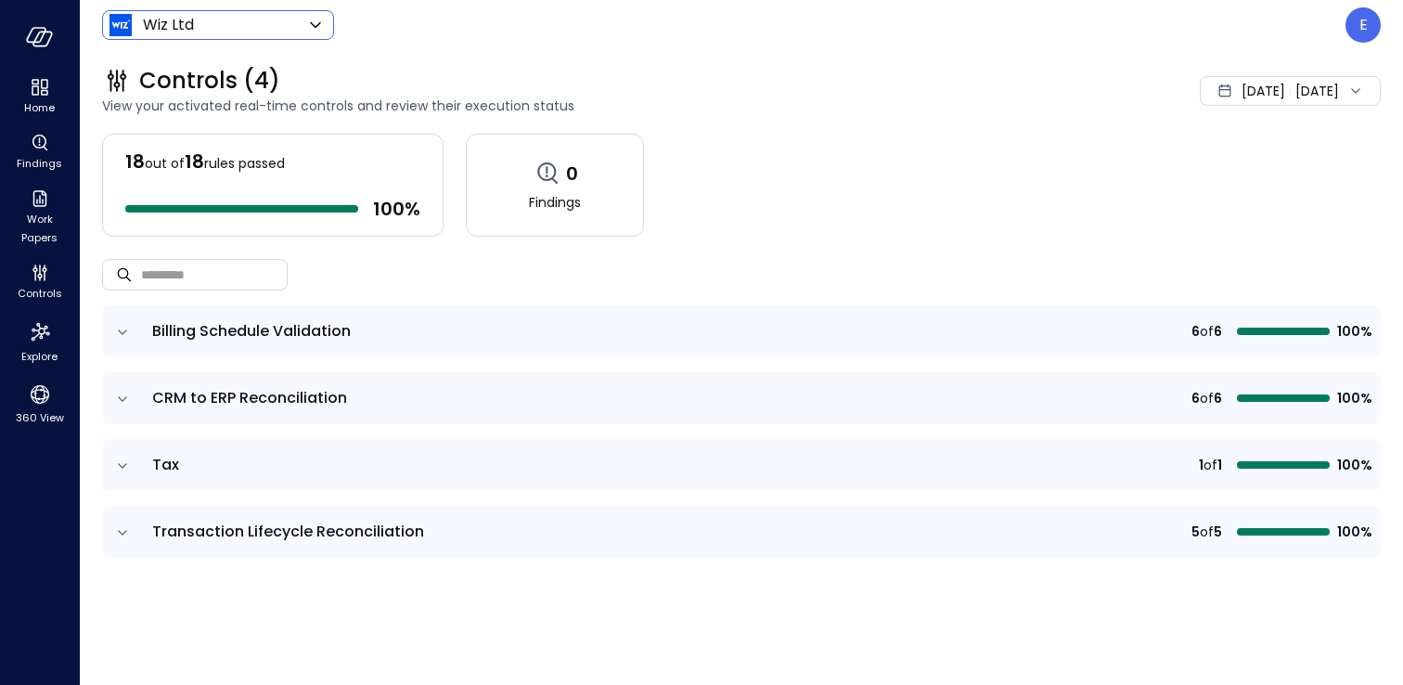
click at [219, 30] on body "Home Findings Work Papers Controls Explore 360 View Wiz Ltd ****** ​ E Controls…" at bounding box center [701, 342] width 1403 height 685
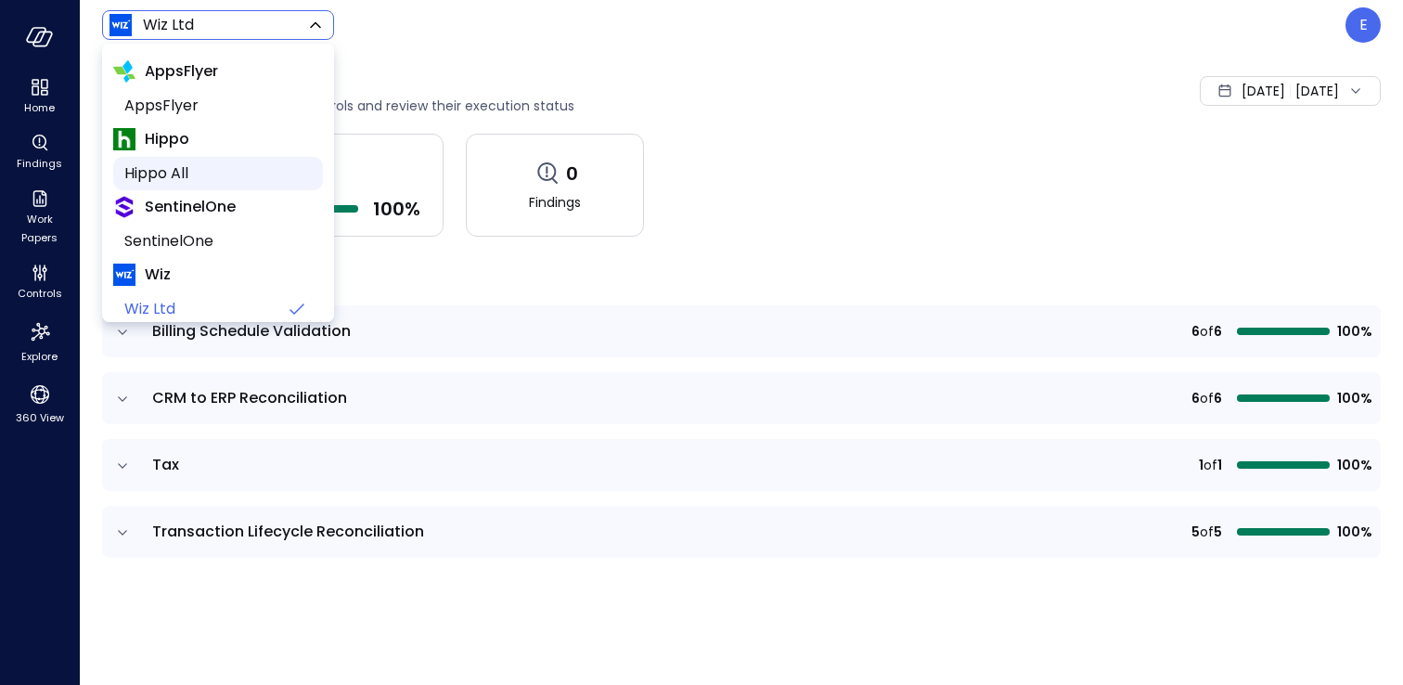
click at [234, 174] on span "Hippo All" at bounding box center [216, 173] width 184 height 22
type input "*******"
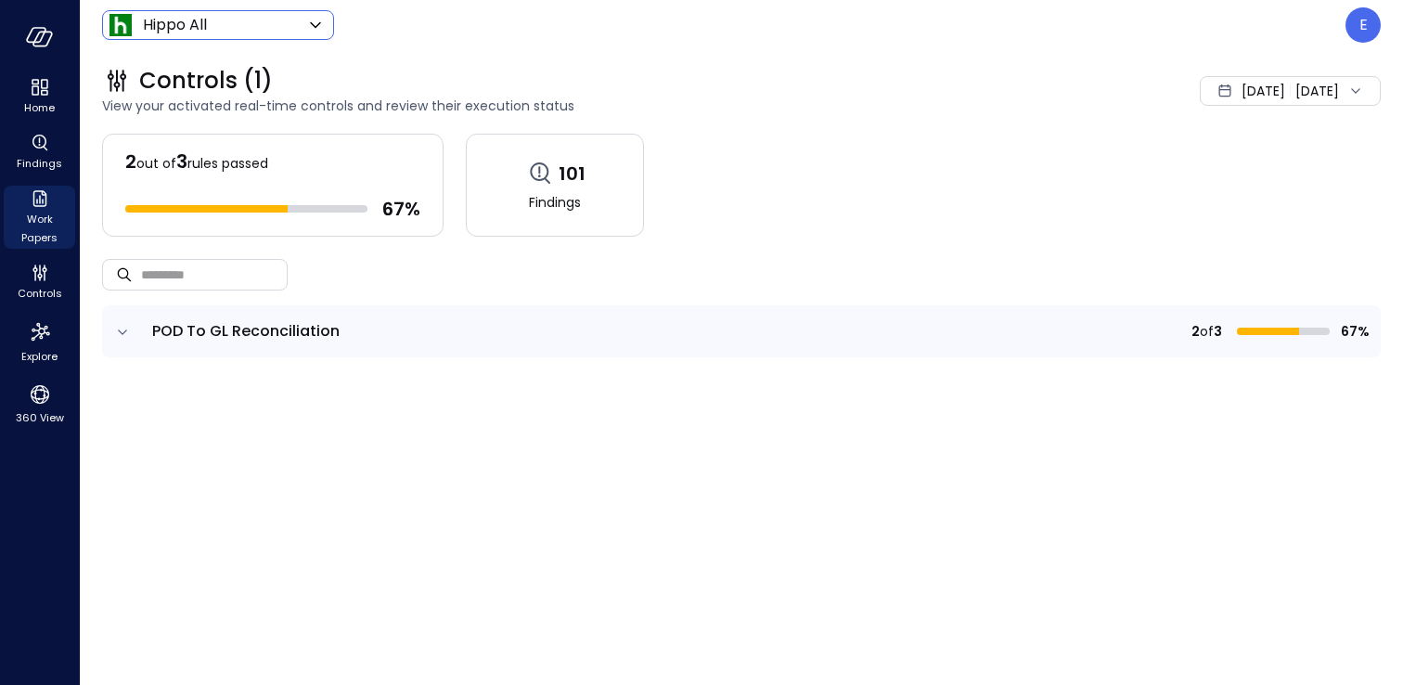
click at [34, 211] on span "Work Papers" at bounding box center [39, 228] width 57 height 37
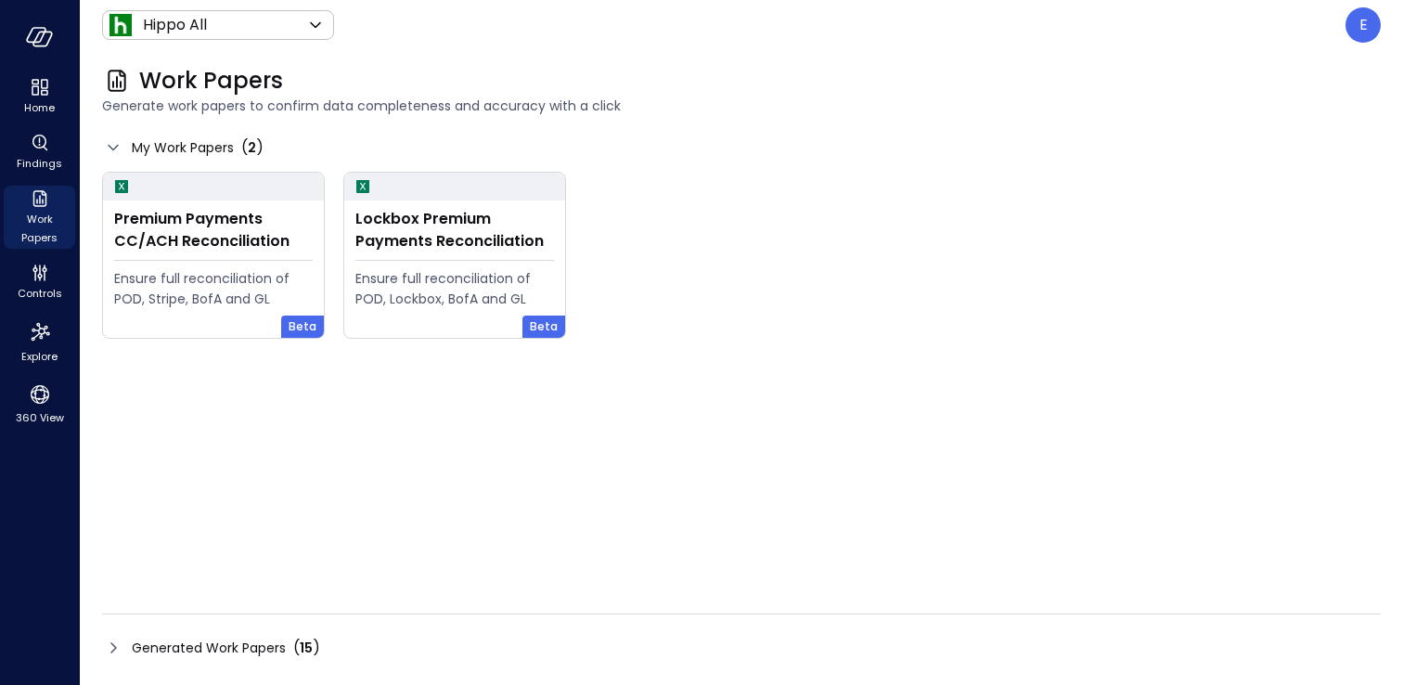
click at [132, 645] on span "Generated Work Papers" at bounding box center [209, 647] width 154 height 20
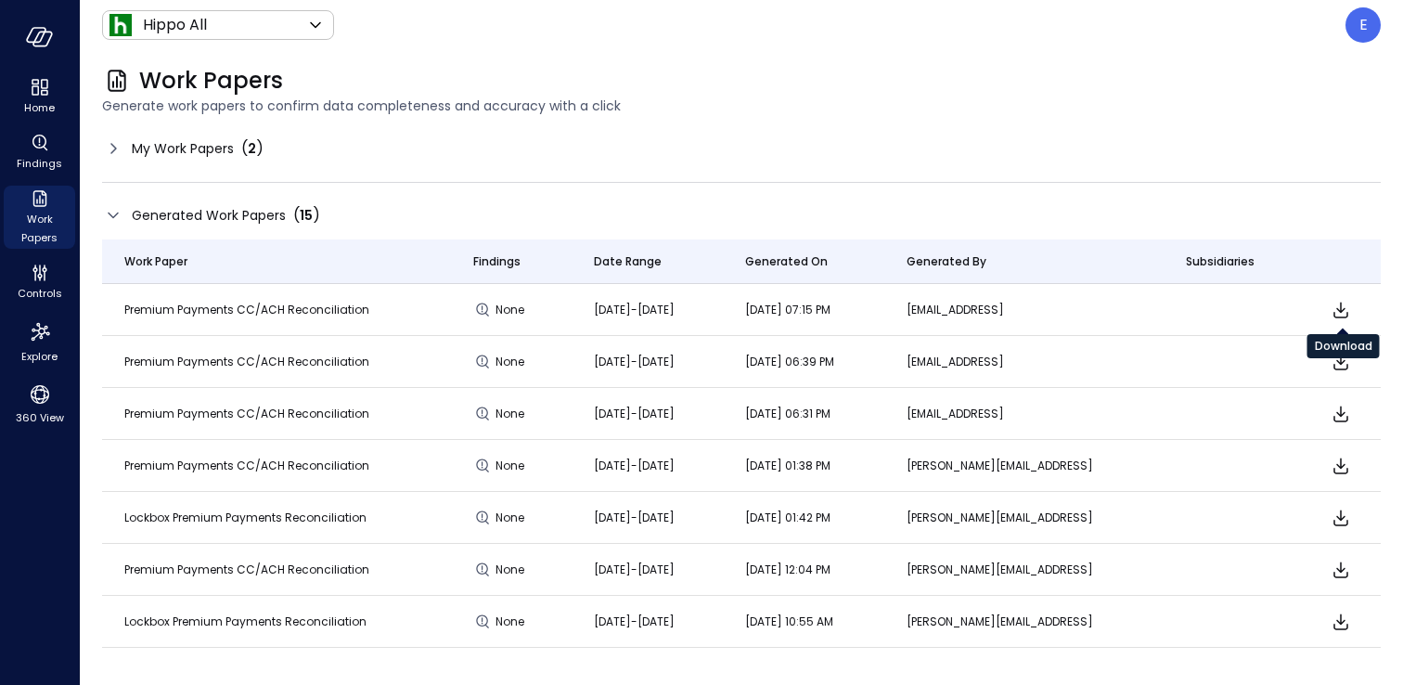
click at [1344, 313] on icon "Download" at bounding box center [1341, 310] width 22 height 22
click at [1369, 27] on div "E" at bounding box center [1362, 24] width 35 height 35
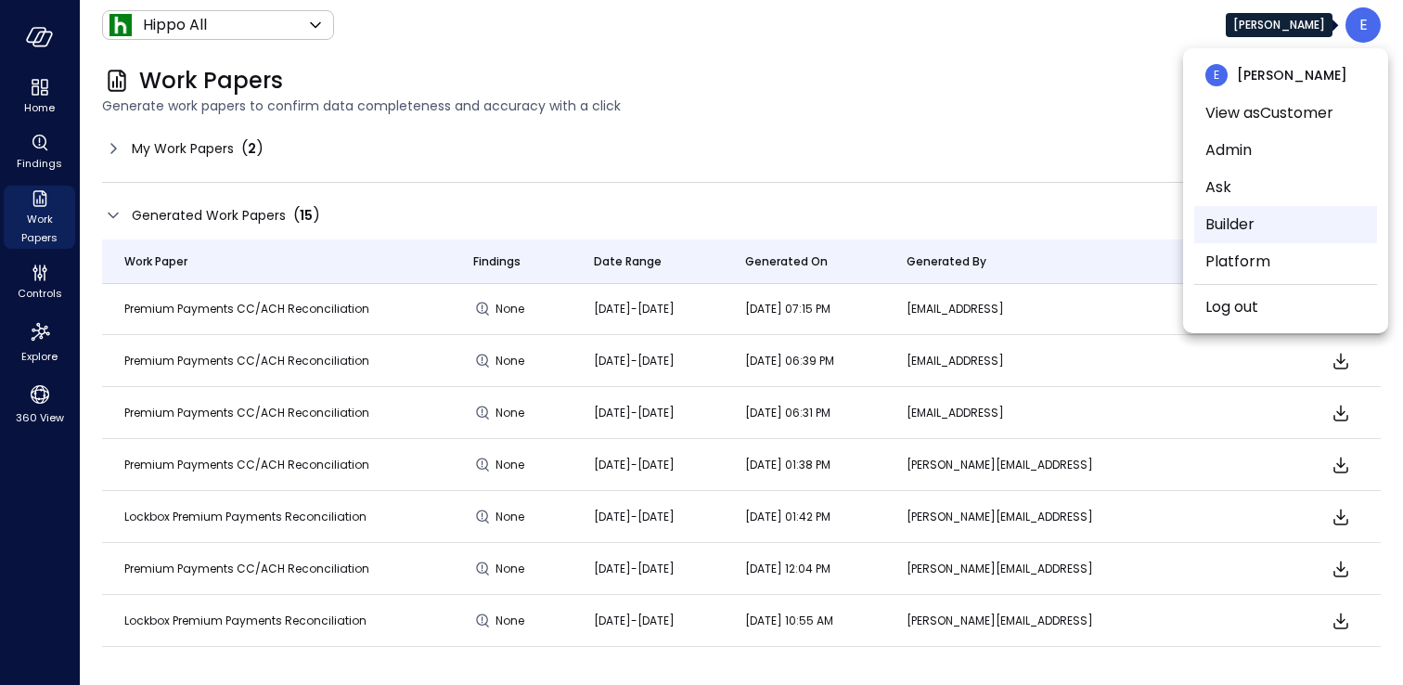
click at [1240, 231] on li "Builder" at bounding box center [1285, 224] width 183 height 37
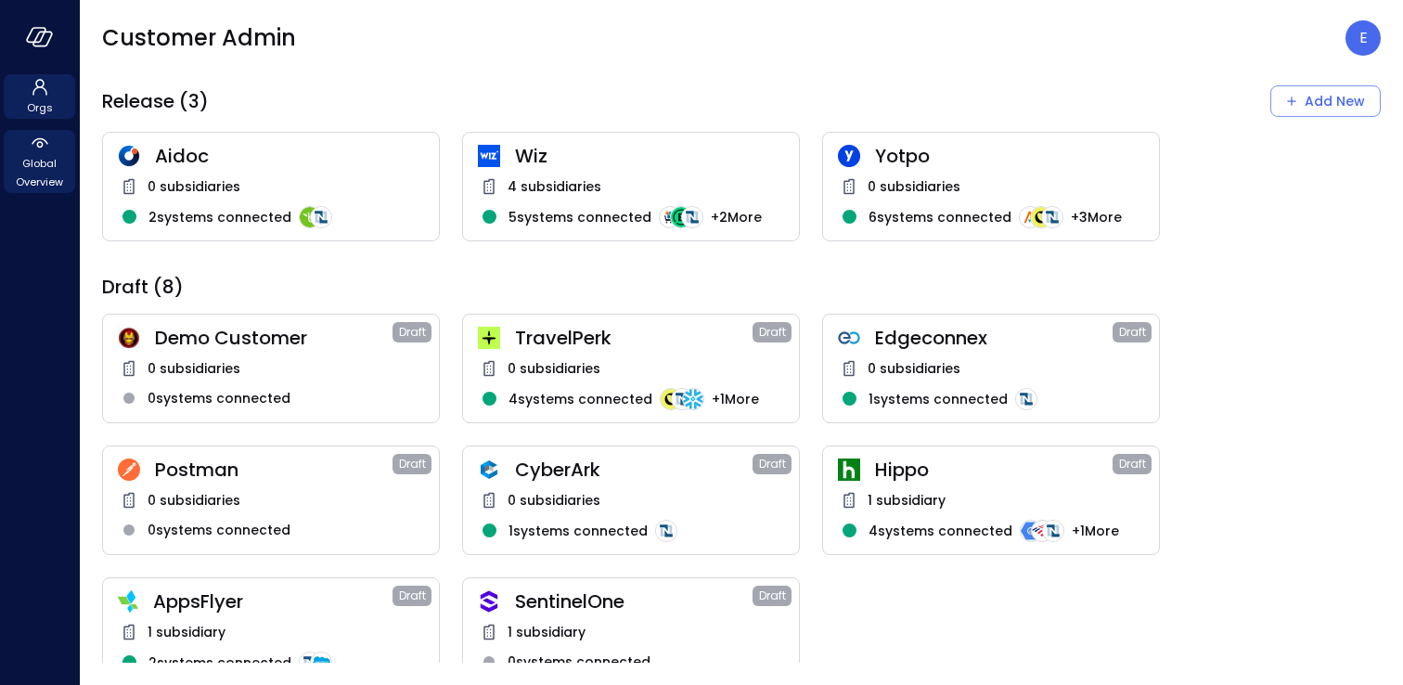
click at [43, 176] on span "Global Overview" at bounding box center [39, 172] width 57 height 37
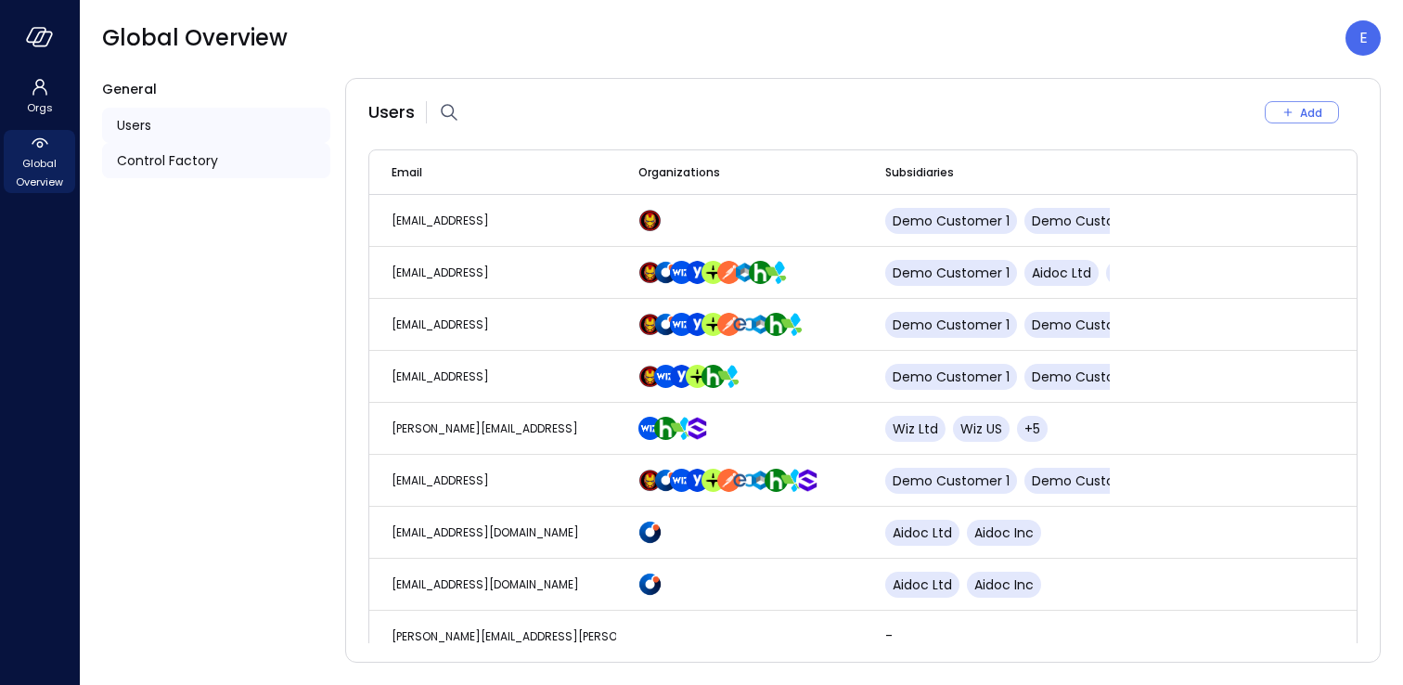
click at [209, 168] on span "Control Factory" at bounding box center [167, 160] width 101 height 20
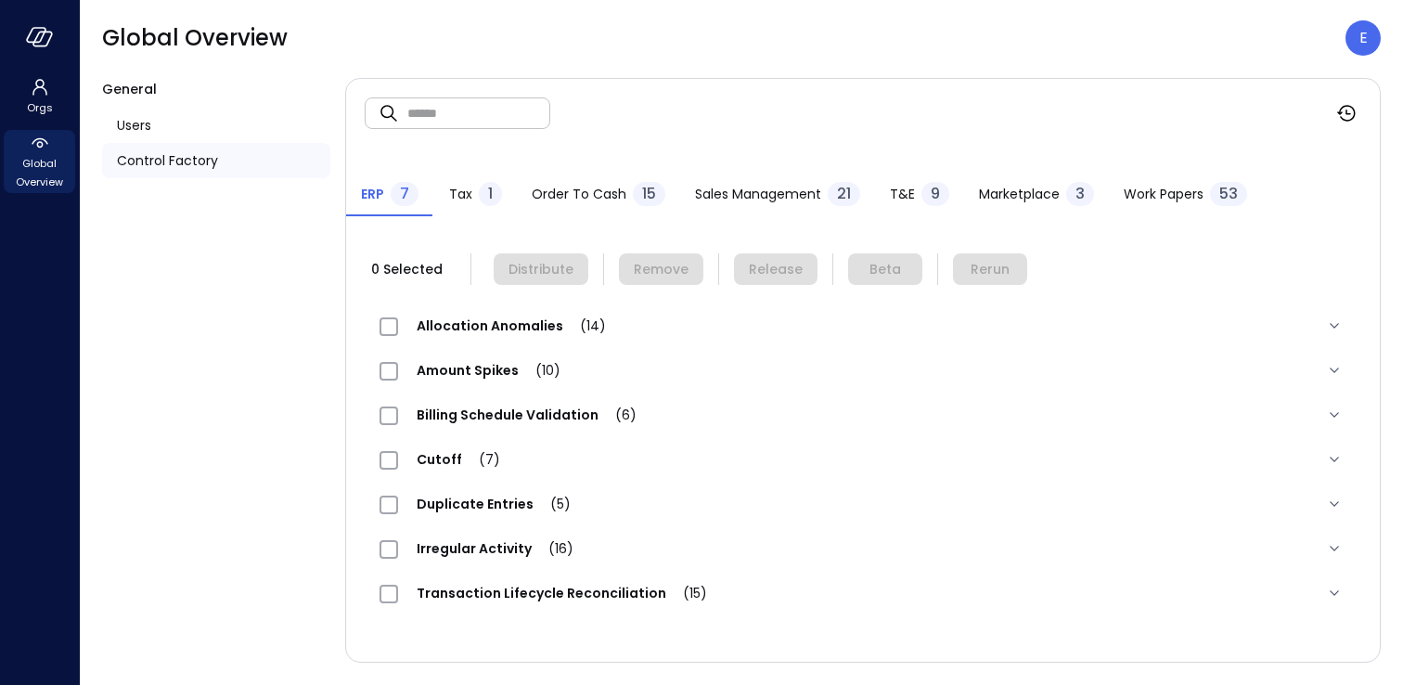
click at [1192, 193] on span "Work Papers" at bounding box center [1164, 194] width 80 height 20
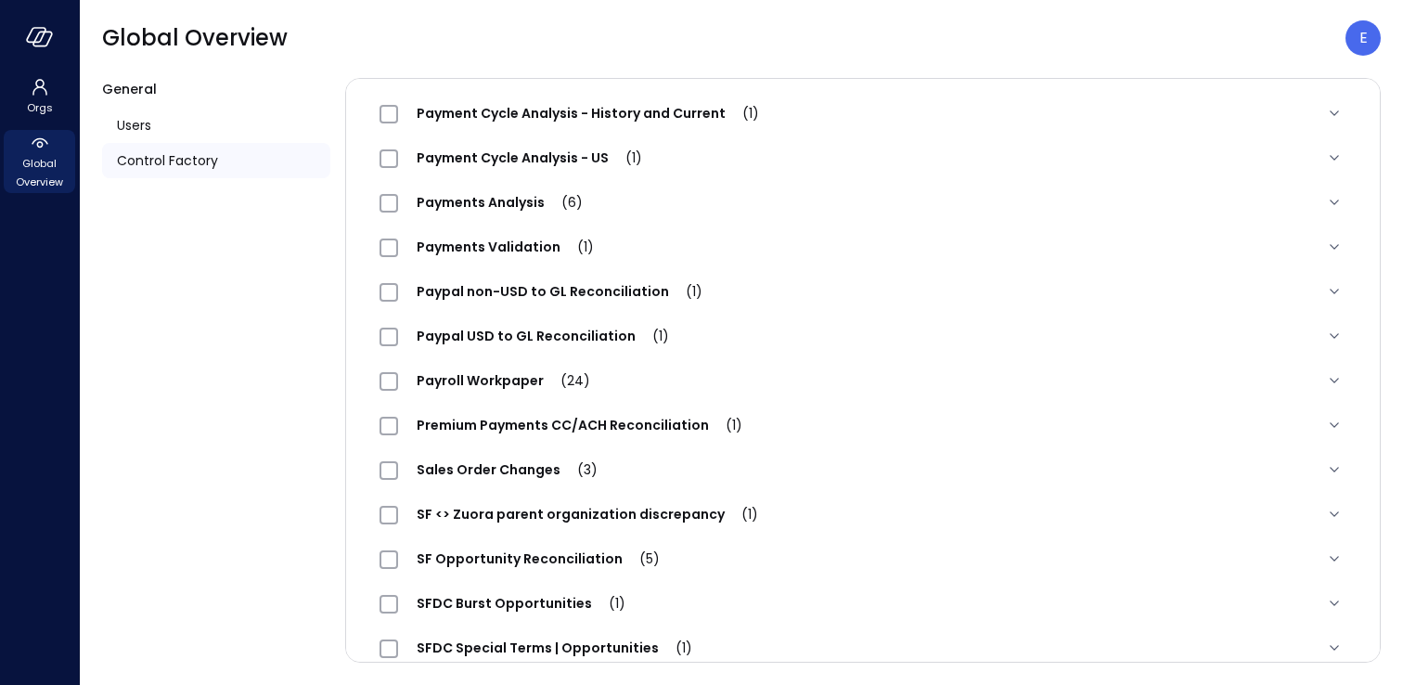
scroll to position [1595, 0]
click at [579, 418] on span "Premium Payments CC/ACH Reconciliation (1)" at bounding box center [579, 423] width 363 height 19
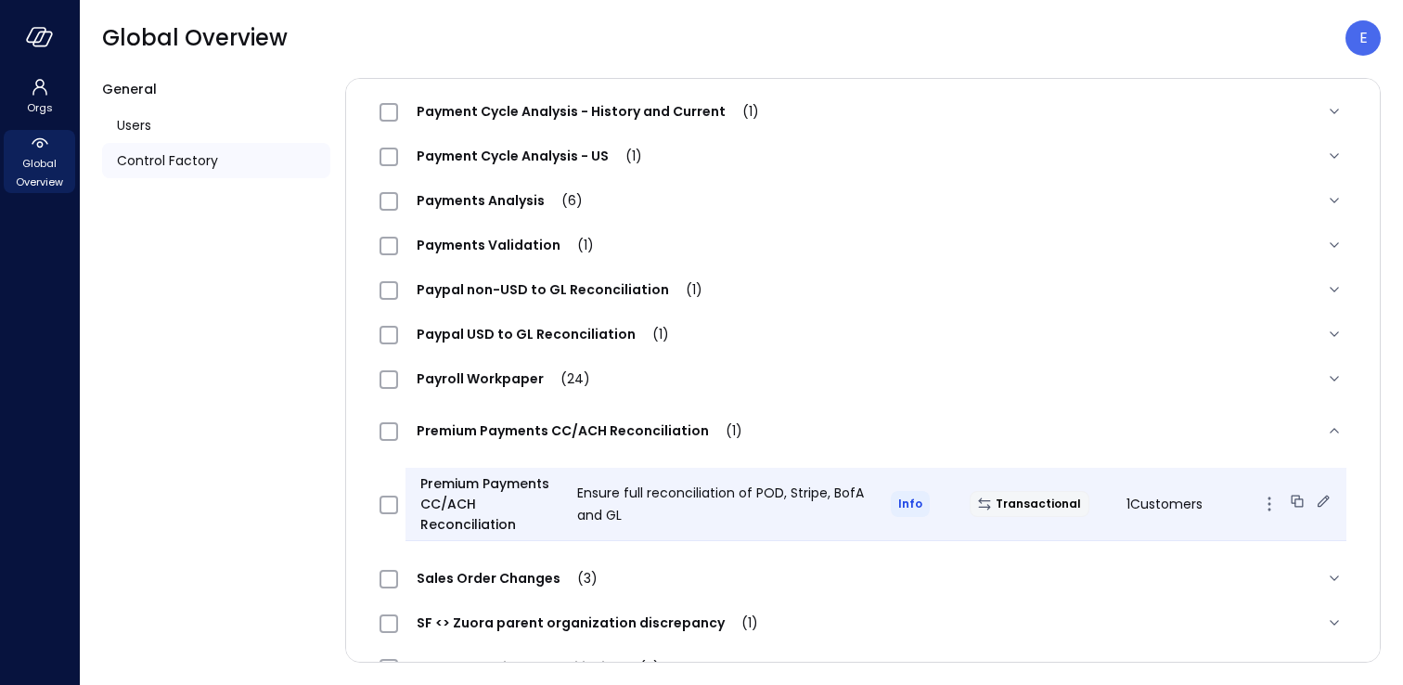
click at [1327, 499] on icon at bounding box center [1324, 501] width 12 height 12
